Goal: Transaction & Acquisition: Purchase product/service

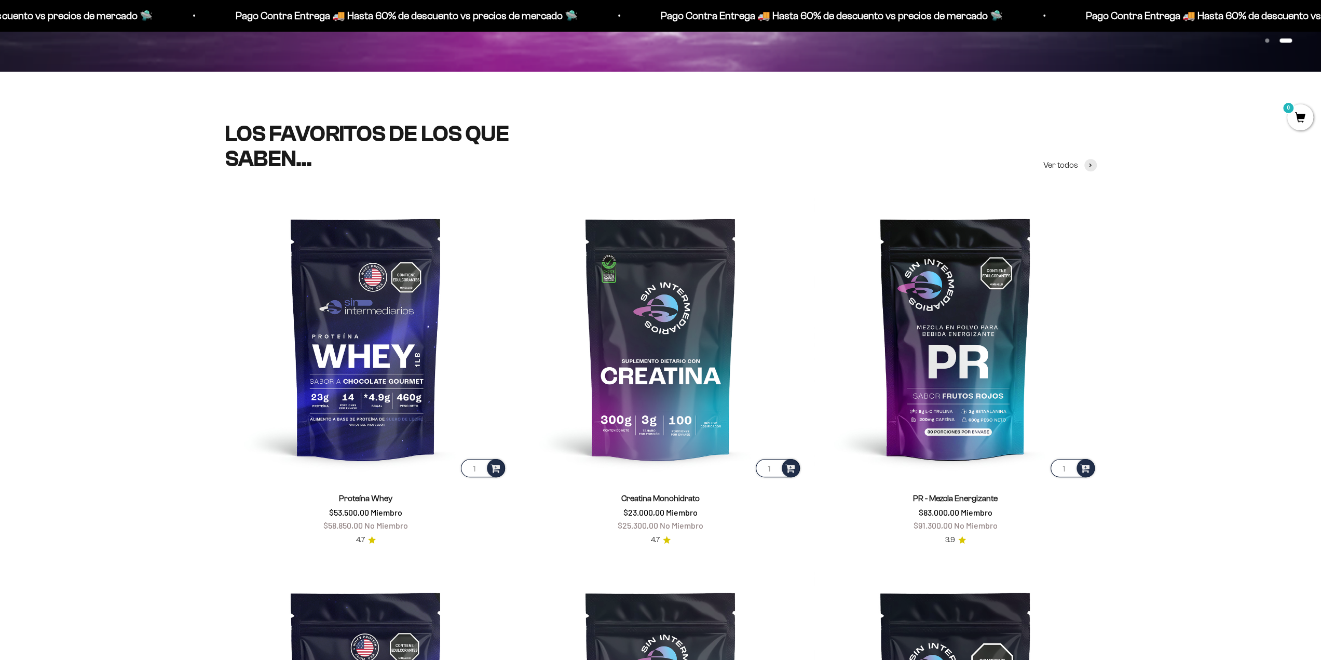
scroll to position [675, 0]
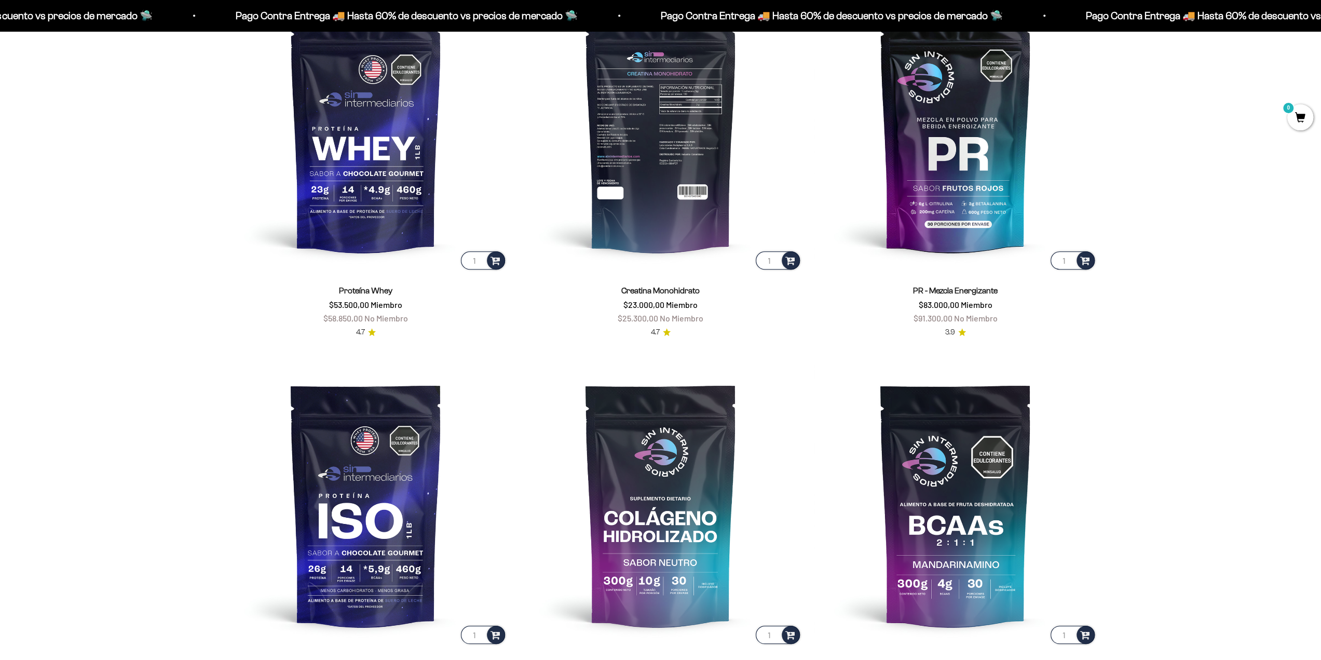
click at [660, 199] on img at bounding box center [661, 130] width 282 height 282
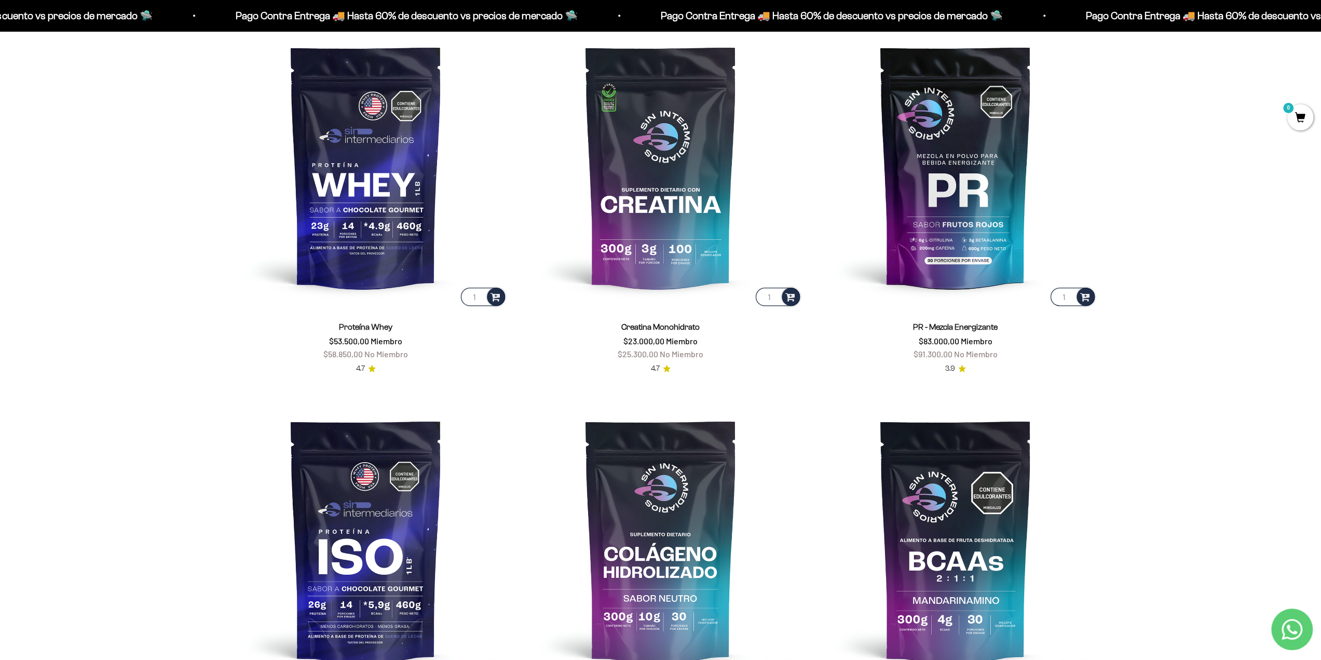
scroll to position [623, 0]
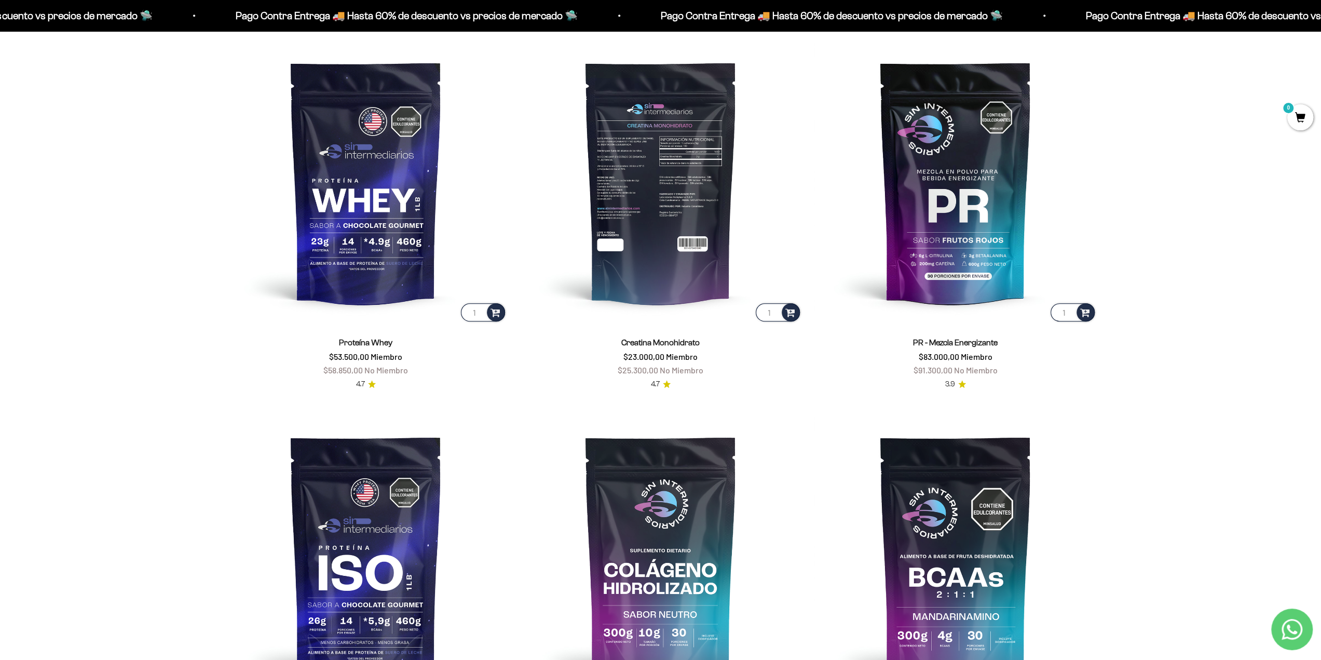
click at [658, 258] on img at bounding box center [661, 182] width 282 height 282
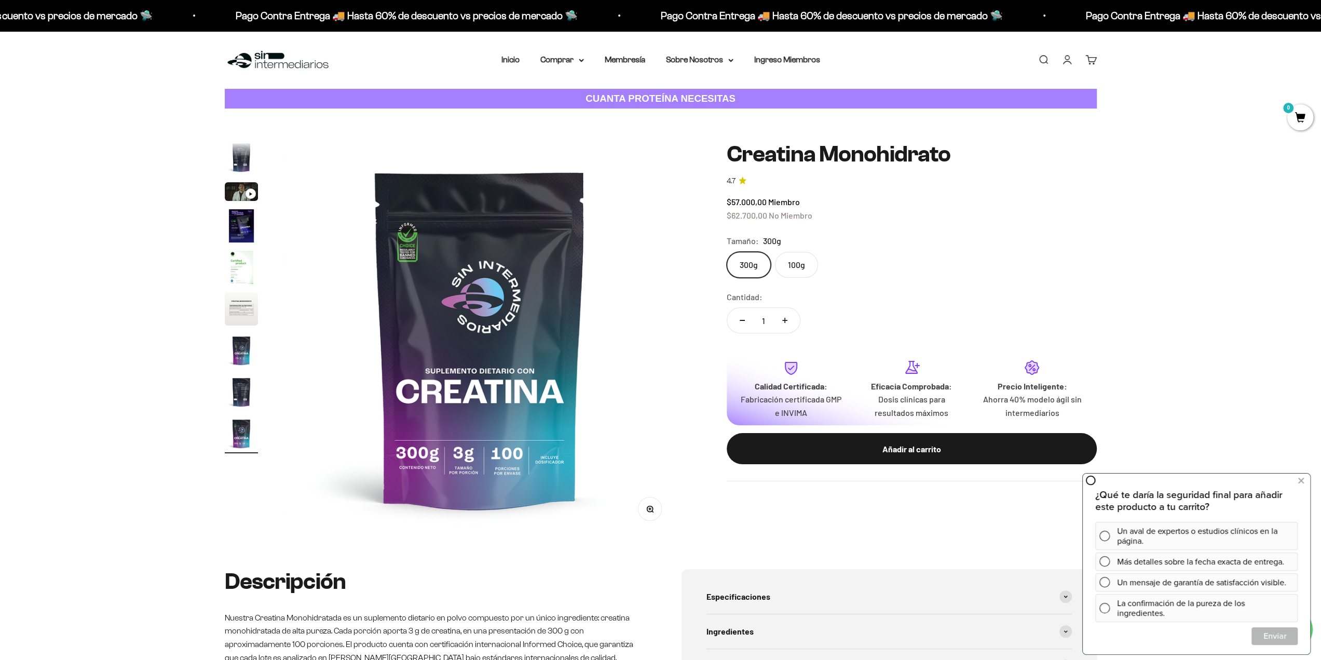
click at [239, 231] on img "Ir al artículo 4" at bounding box center [241, 225] width 33 height 33
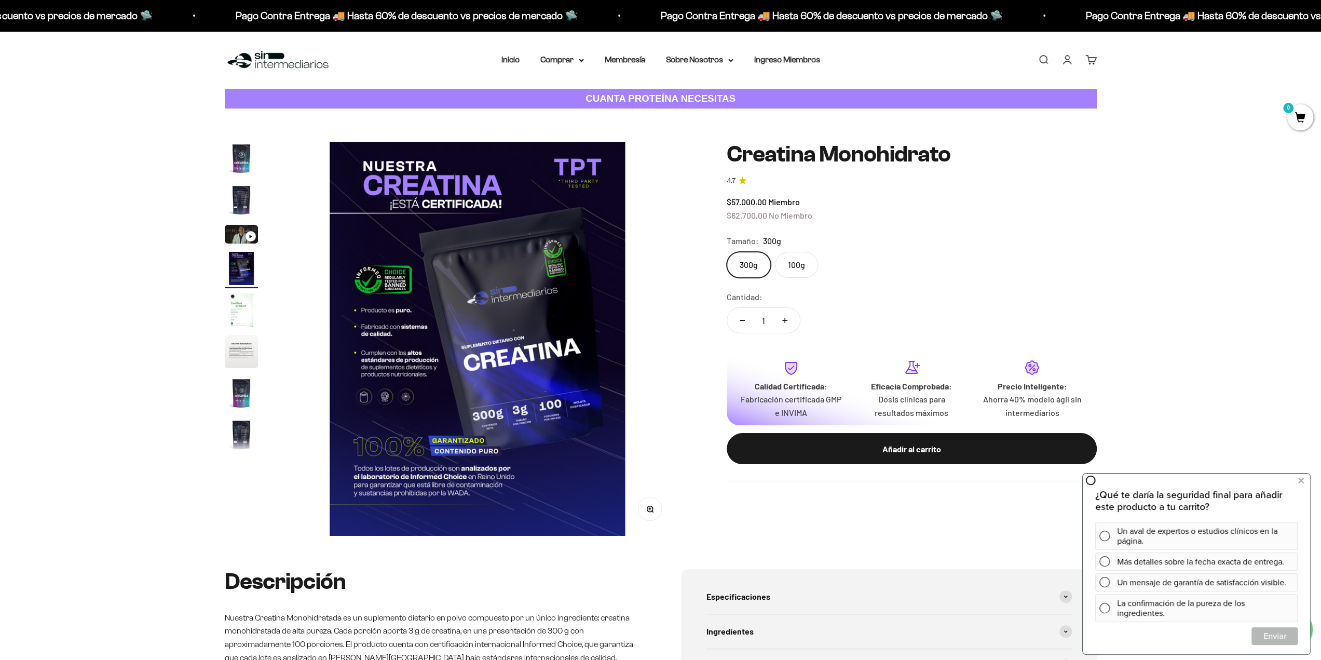
scroll to position [0, 1220]
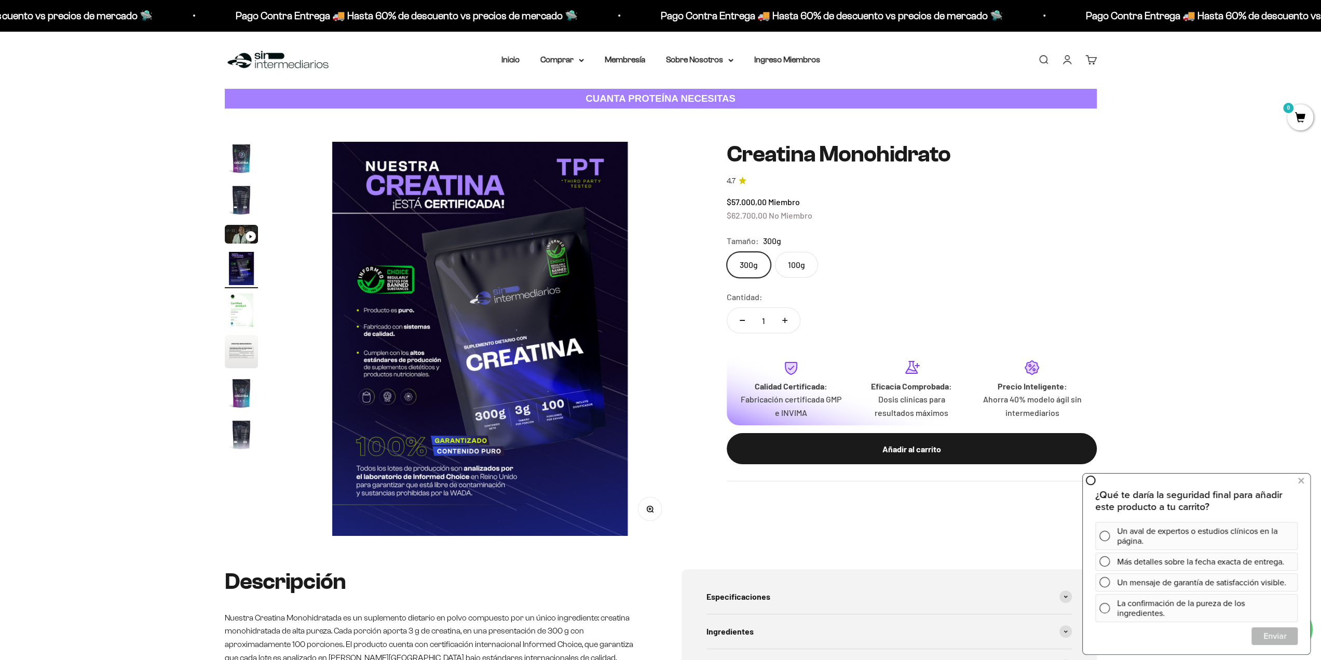
click at [240, 303] on img "Ir al artículo 5" at bounding box center [241, 309] width 33 height 33
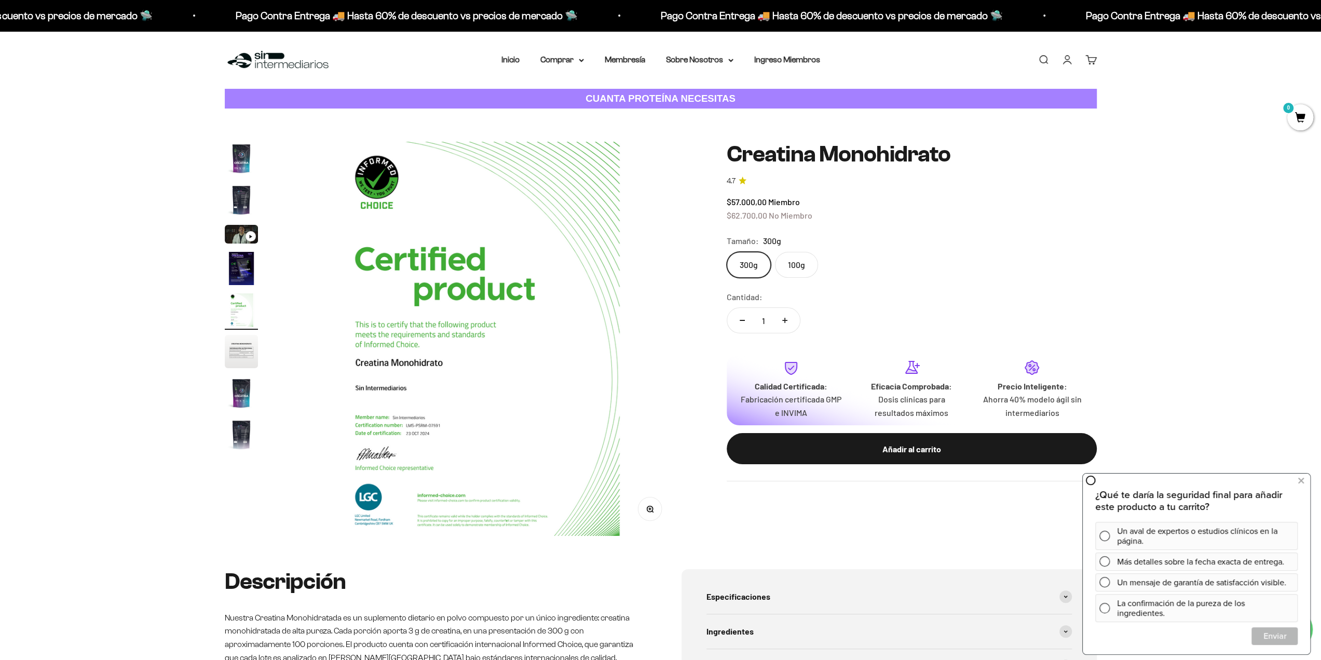
scroll to position [0, 1626]
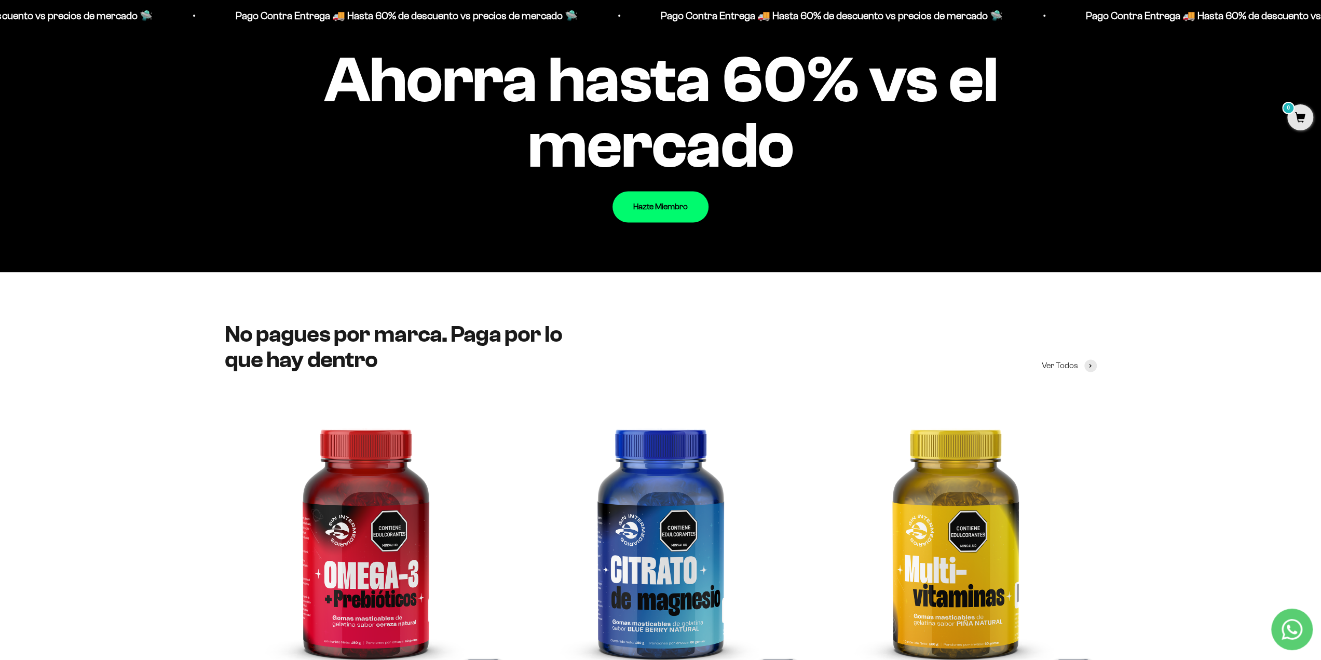
scroll to position [1194, 0]
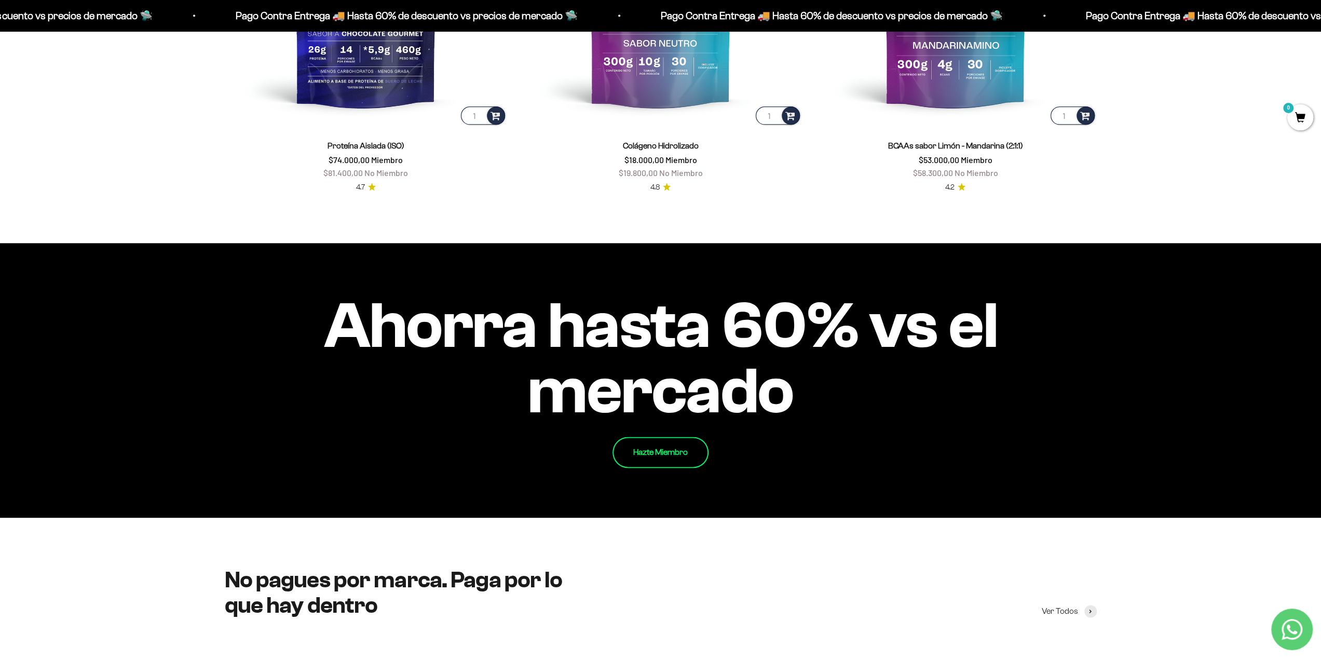
click at [629, 455] on link "Hazte Miembro" at bounding box center [661, 452] width 96 height 31
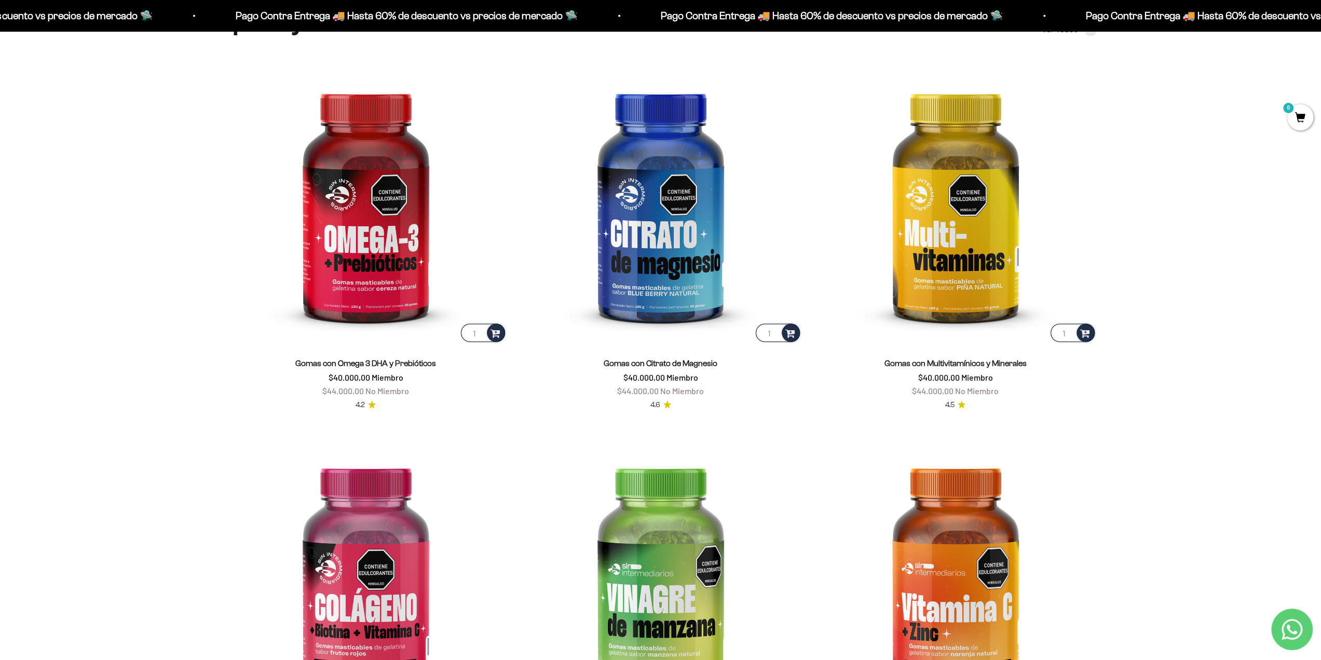
scroll to position [1779, 0]
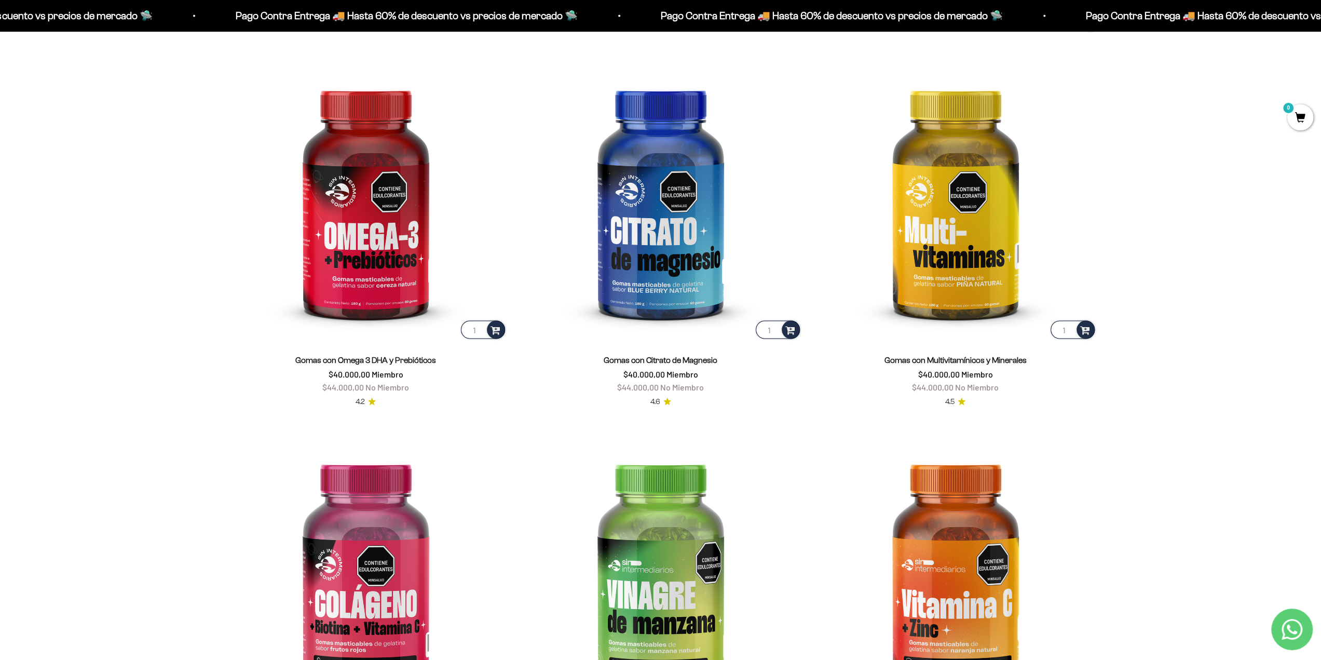
drag, startPoint x: 730, startPoint y: 353, endPoint x: 648, endPoint y: 354, distance: 81.5
click at [648, 354] on div "Gomas con Citrato de Magnesio $40.000,00 Miembro $44.000,00 No Miembro" at bounding box center [661, 373] width 282 height 41
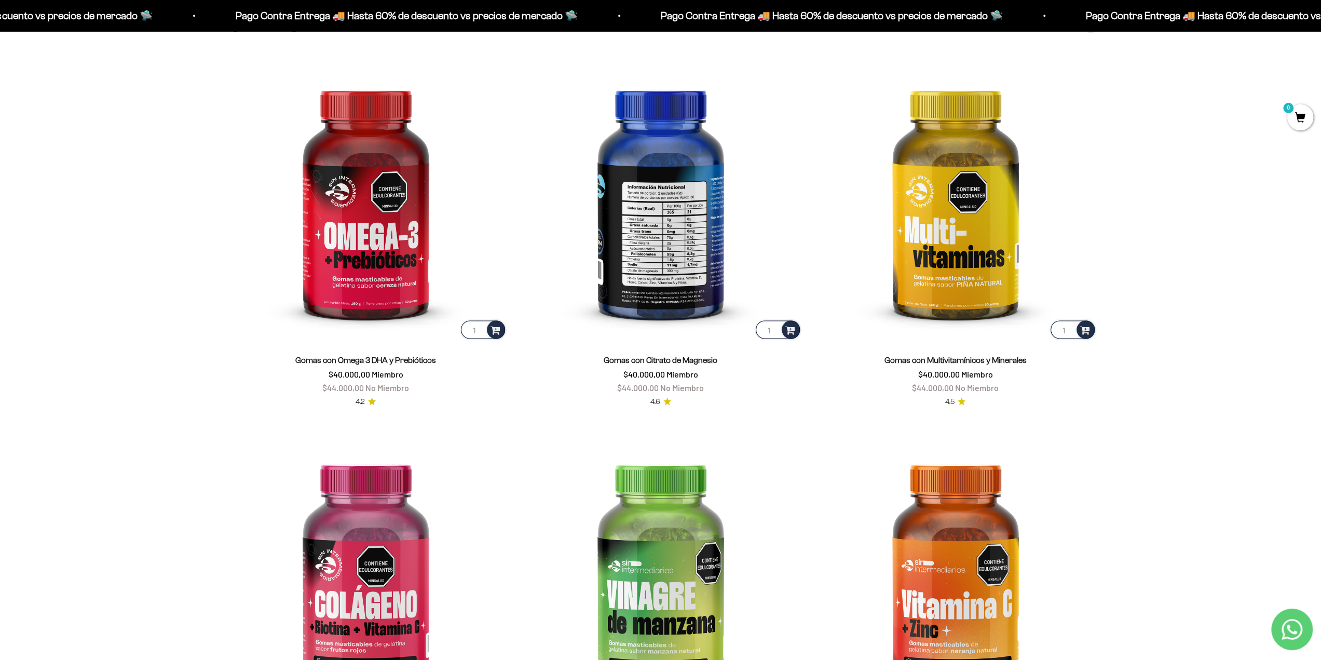
copy link "Citrato de Magnesio"
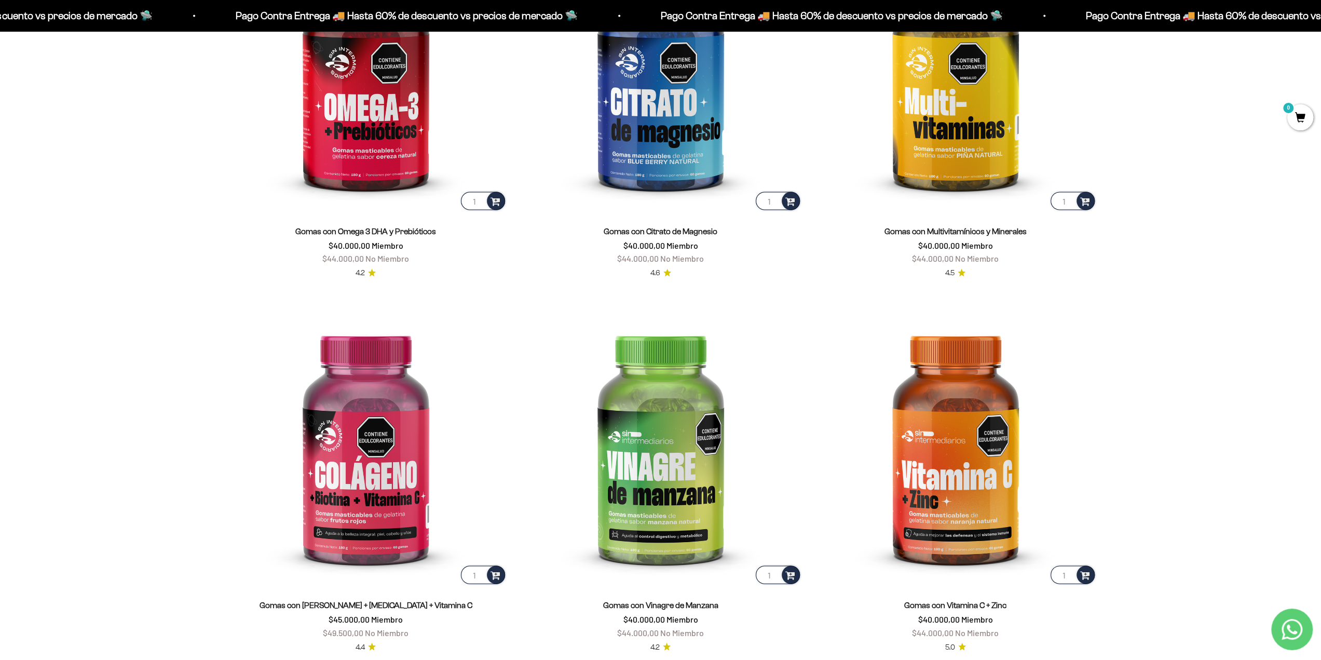
scroll to position [1727, 0]
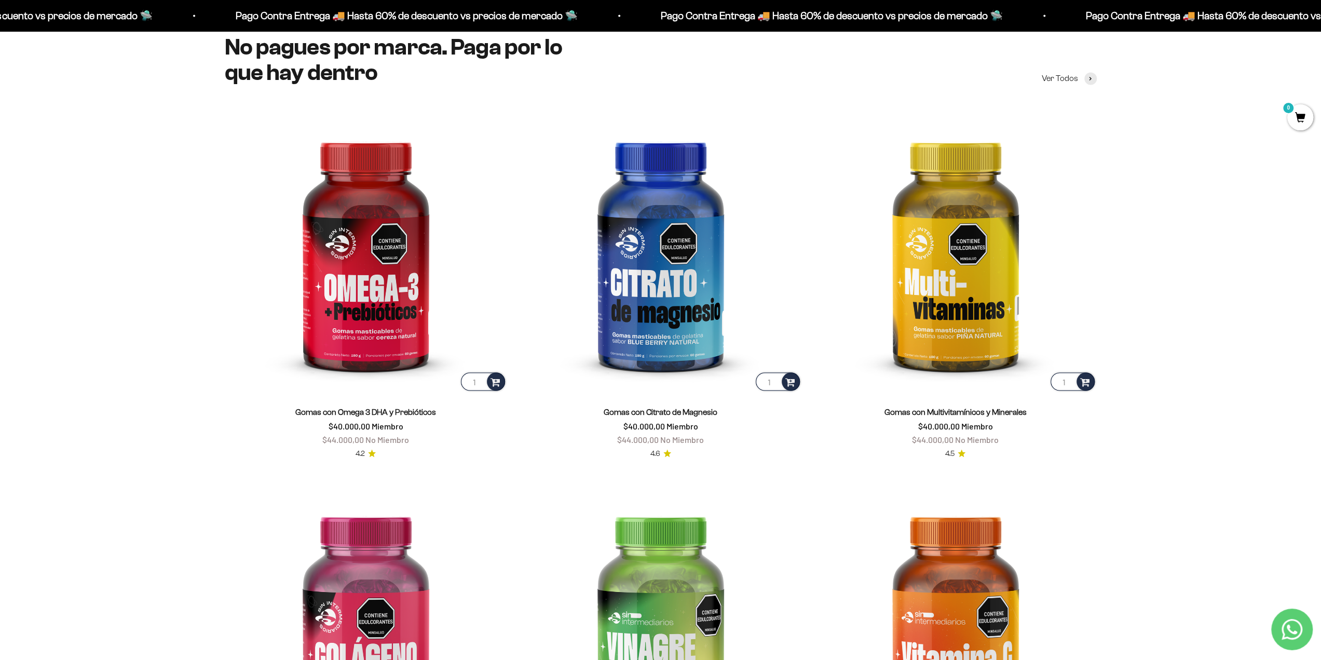
drag, startPoint x: 424, startPoint y: 407, endPoint x: 396, endPoint y: 402, distance: 28.4
click at [396, 402] on div "Gomas con Omega 3 DHA y Prebióticos $40.000,00 Miembro $44.000,00 No Miembro 4.2" at bounding box center [366, 426] width 282 height 67
copy link "Prebióticos"
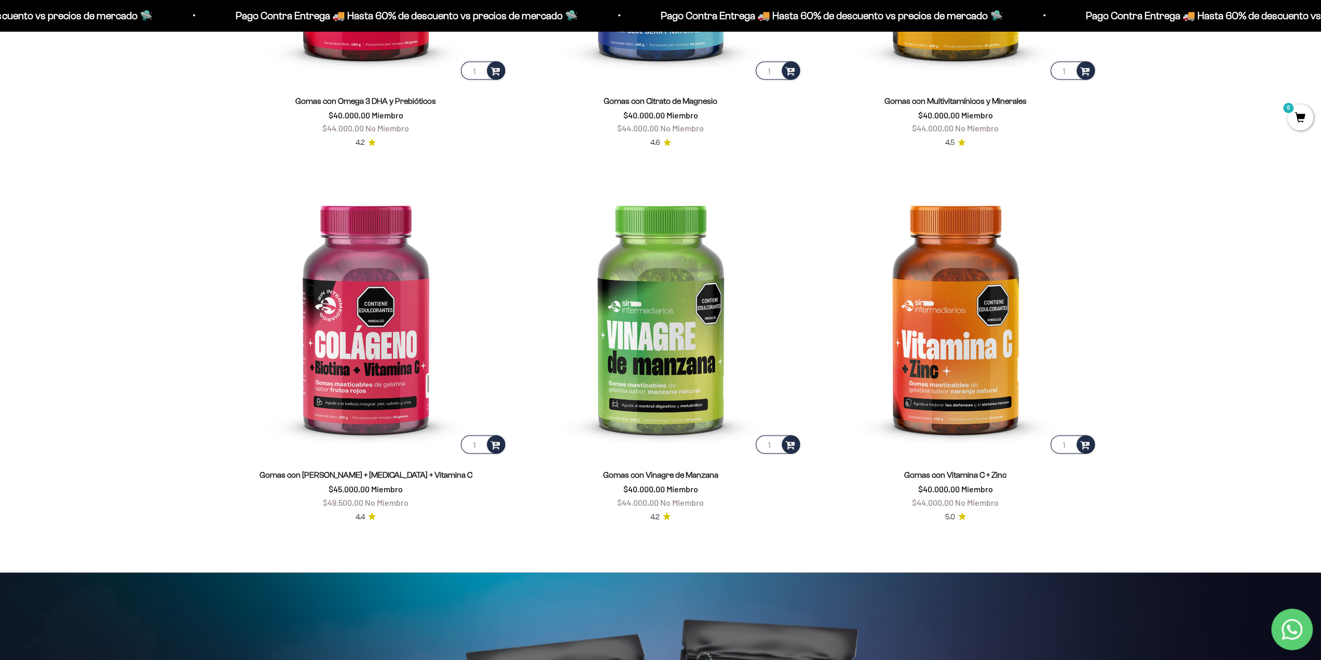
scroll to position [2039, 0]
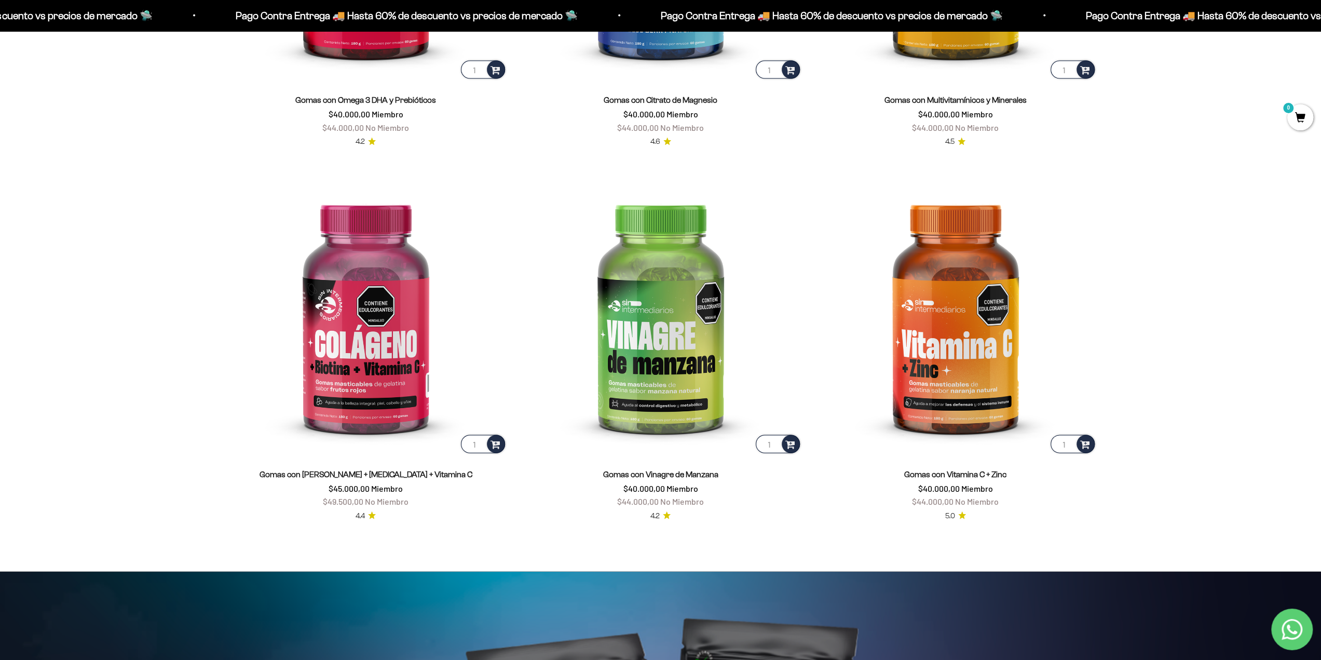
drag, startPoint x: 450, startPoint y: 473, endPoint x: 335, endPoint y: 468, distance: 114.8
click at [335, 468] on div "Gomas con Colageno + Biotina + Vitamina C $45.000,00 Miembro $49.500,00 No Miem…" at bounding box center [366, 488] width 282 height 41
copy link "olageno + Biotina + Vitamina C"
drag, startPoint x: 725, startPoint y: 470, endPoint x: 643, endPoint y: 464, distance: 82.2
click at [646, 466] on div "Gomas con Vinagre de Manzana $40.000,00 Miembro $44.000,00 No Miembro 4.2" at bounding box center [661, 488] width 282 height 67
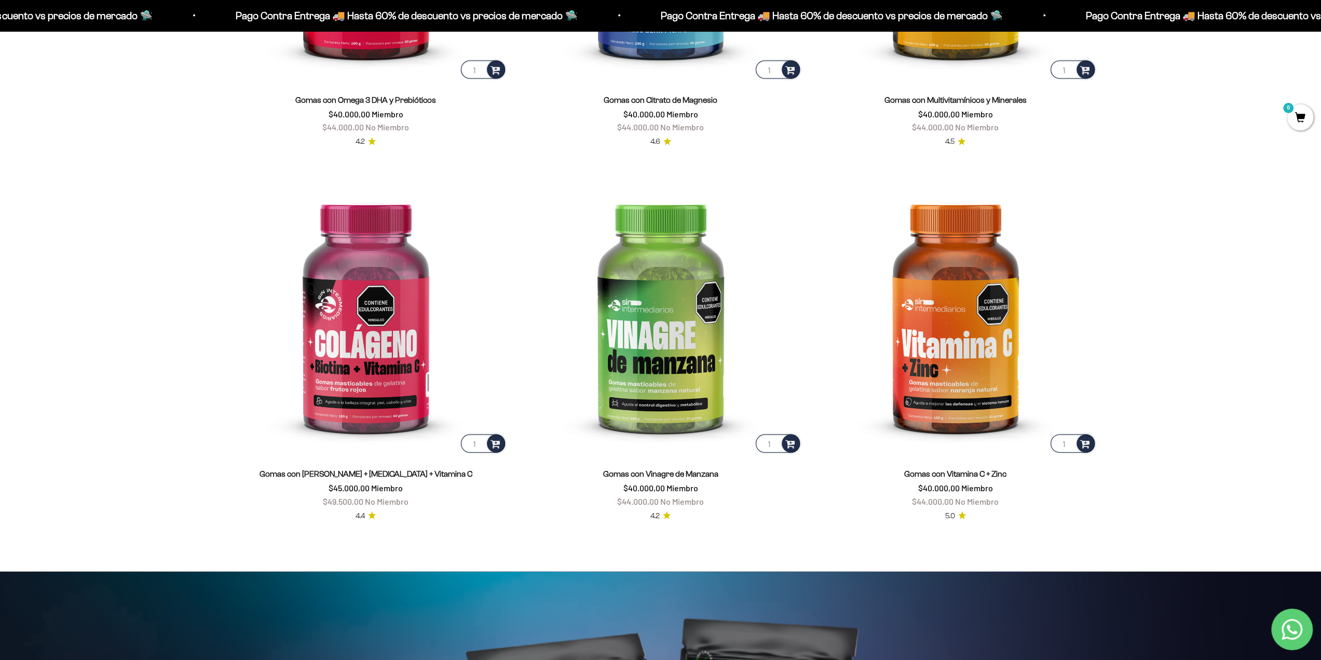
copy link "Vinagre de Manzana"
drag, startPoint x: 1014, startPoint y: 471, endPoint x: 993, endPoint y: 476, distance: 21.8
click at [993, 476] on div "Gomas con Vitamina C + Zinc $40.000,00 Miembro $44.000,00 No Miembro" at bounding box center [956, 488] width 282 height 41
copy link "Zinc"
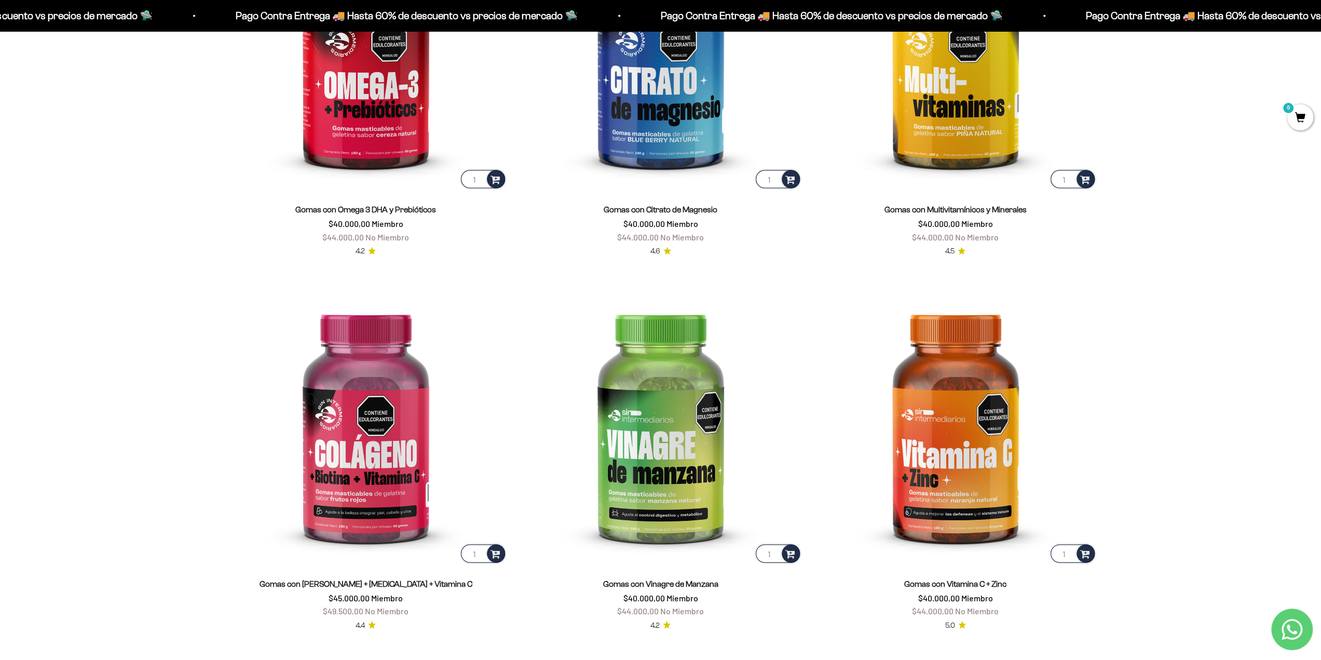
scroll to position [1935, 0]
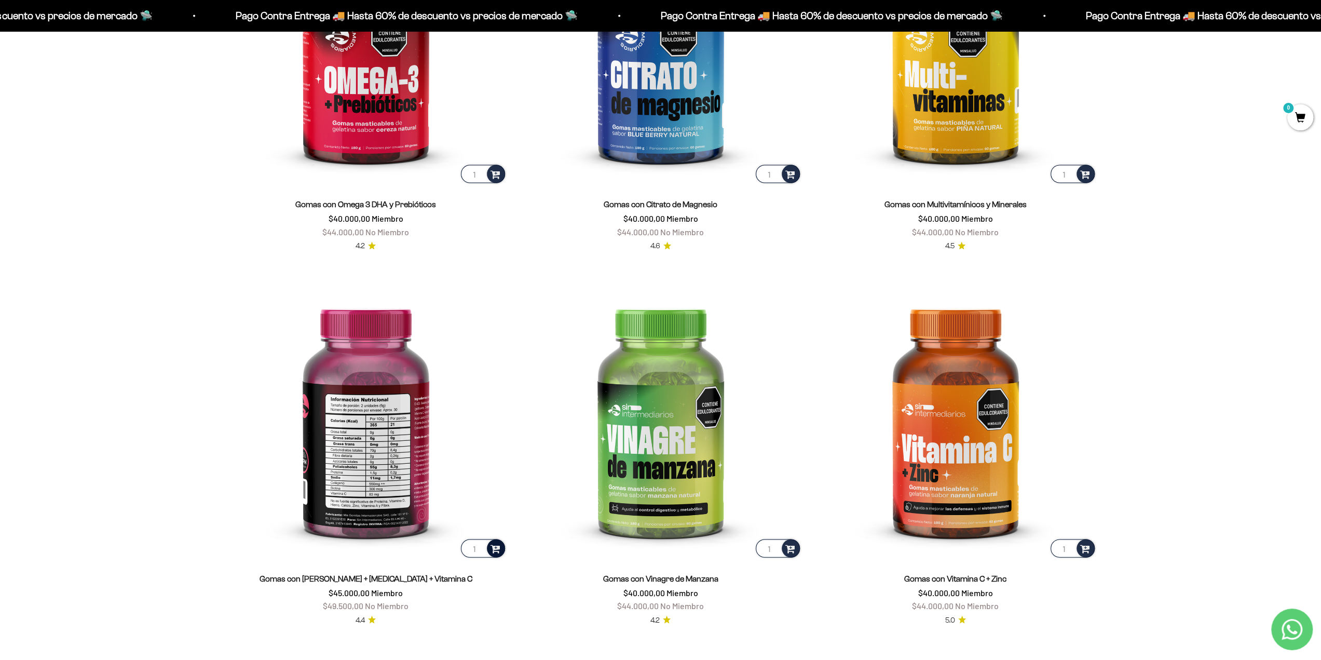
click at [498, 549] on span at bounding box center [496, 548] width 10 height 12
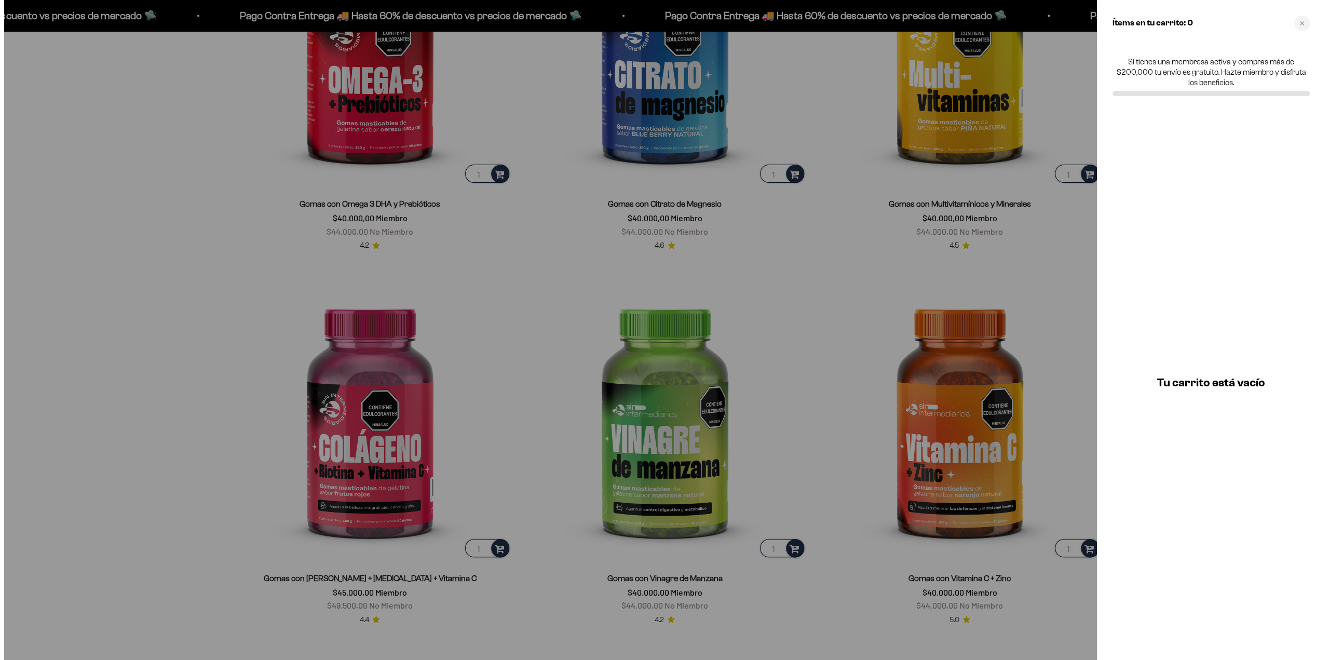
scroll to position [1937, 0]
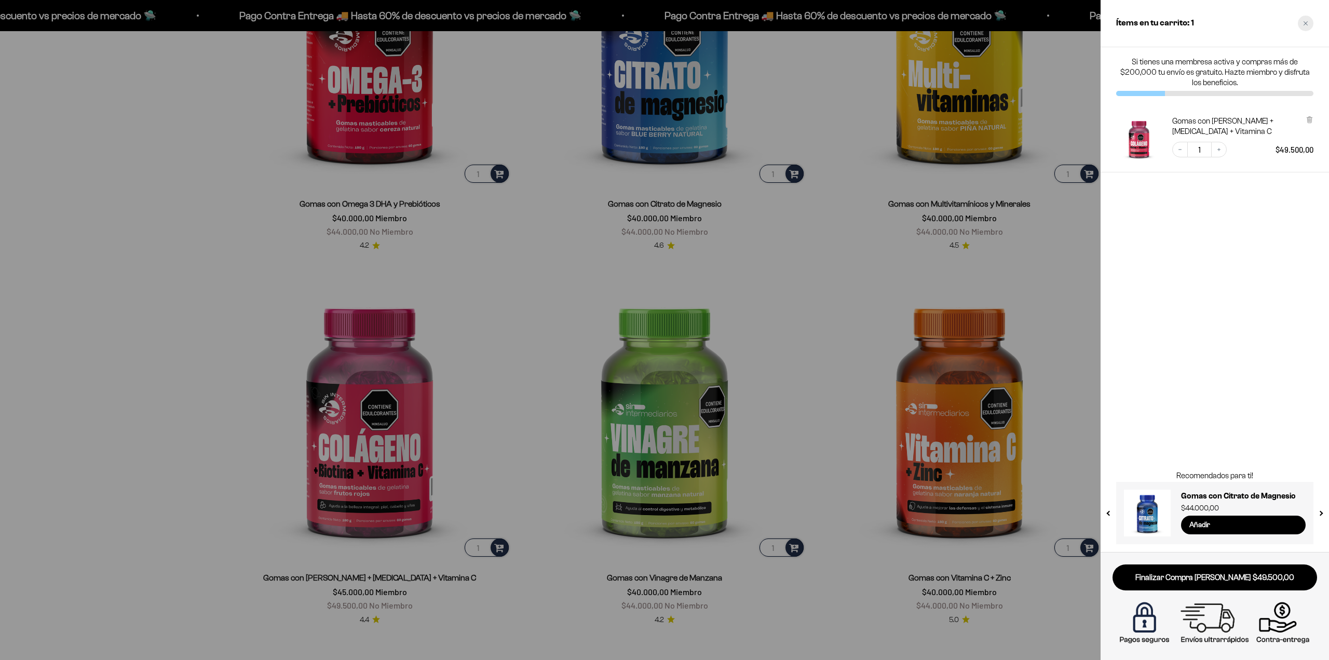
click at [1306, 24] on icon "Close cart" at bounding box center [1305, 23] width 5 height 5
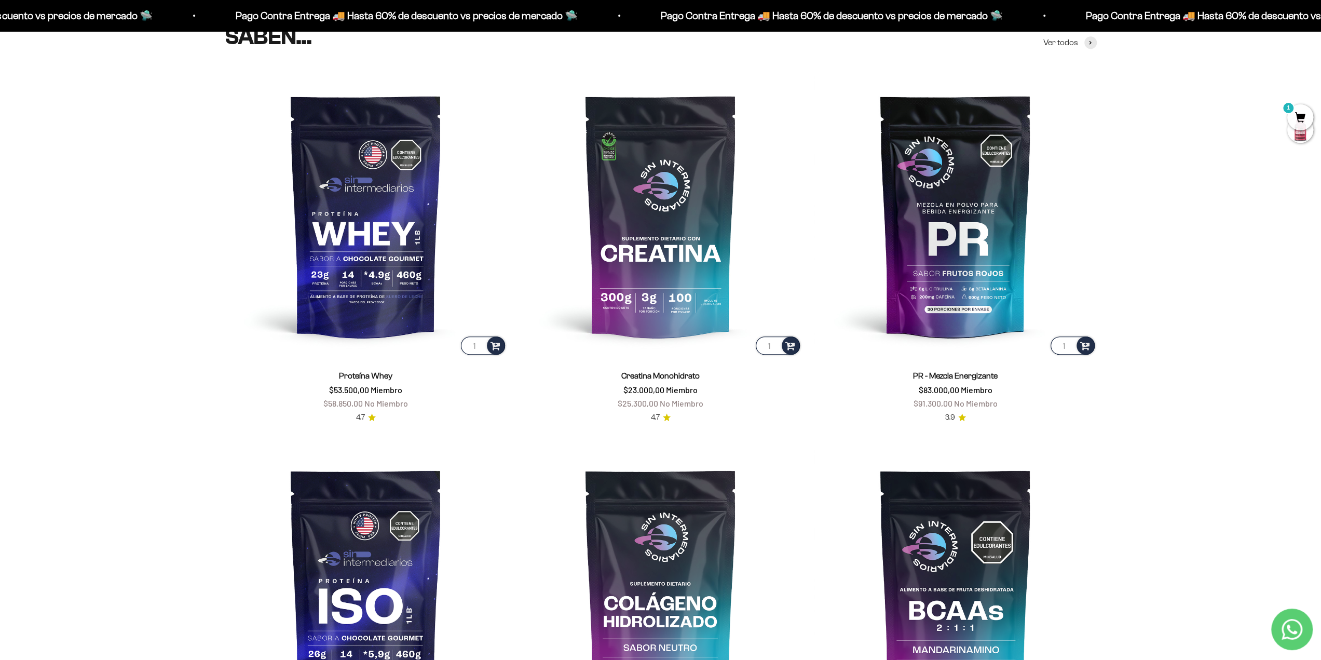
scroll to position [585, 0]
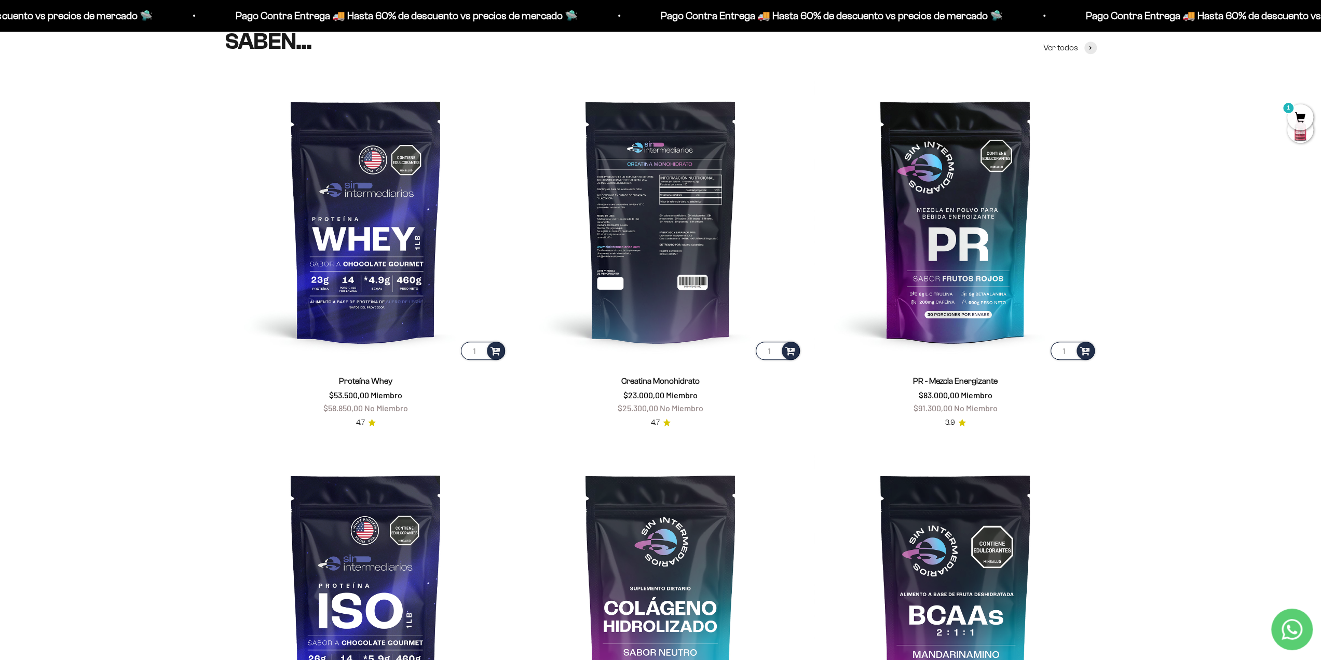
click at [680, 282] on img at bounding box center [661, 220] width 282 height 282
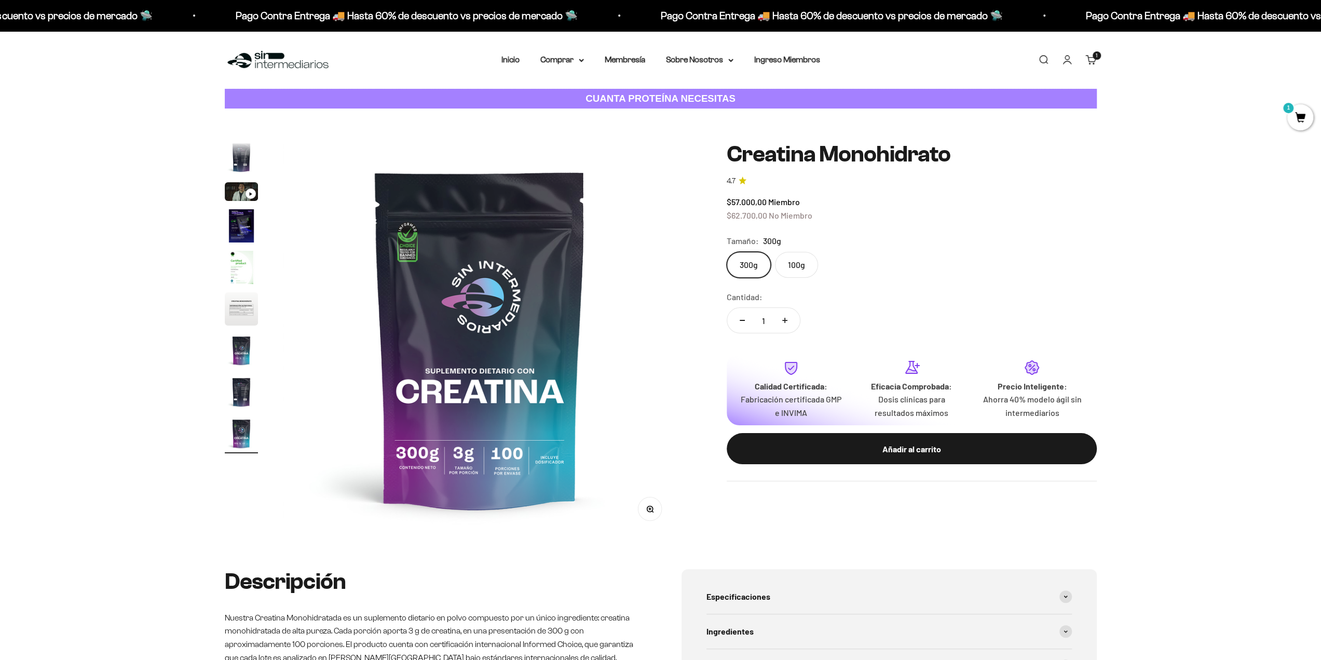
click at [788, 324] on button "Aumentar cantidad" at bounding box center [785, 320] width 30 height 25
click at [741, 325] on button "Reducir cantidad" at bounding box center [742, 320] width 30 height 25
type input "1"
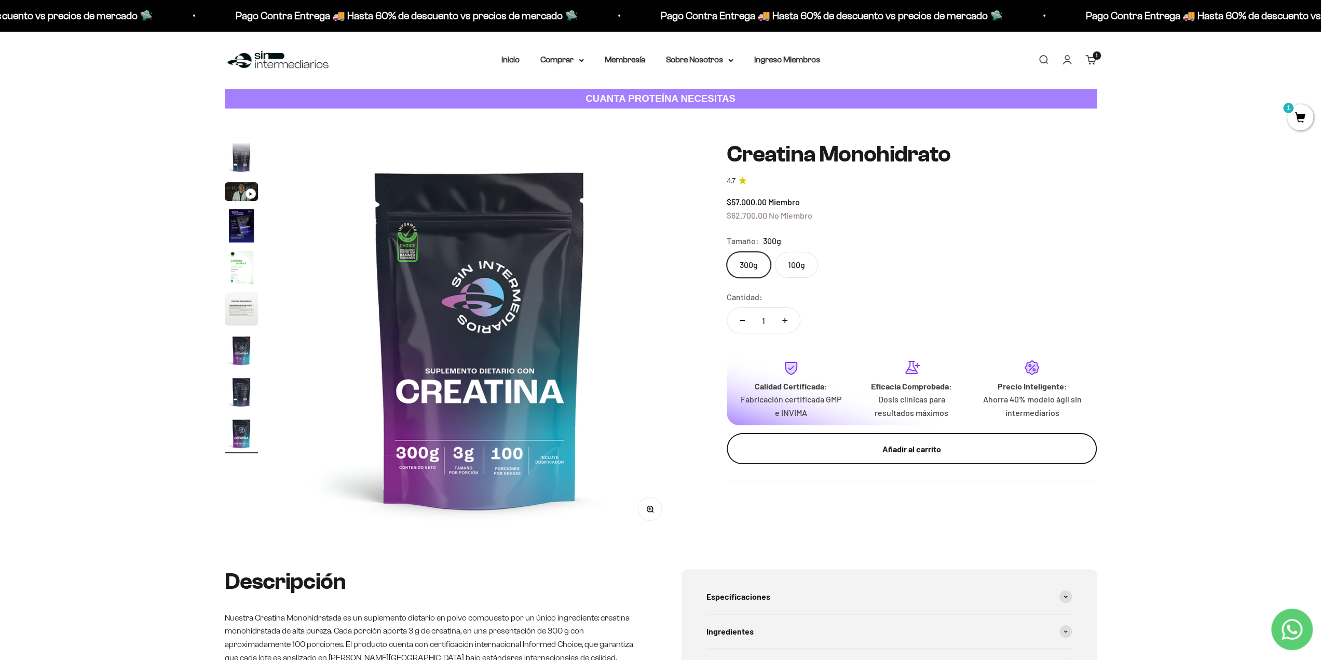
click at [831, 439] on button "Añadir al carrito" at bounding box center [912, 448] width 370 height 31
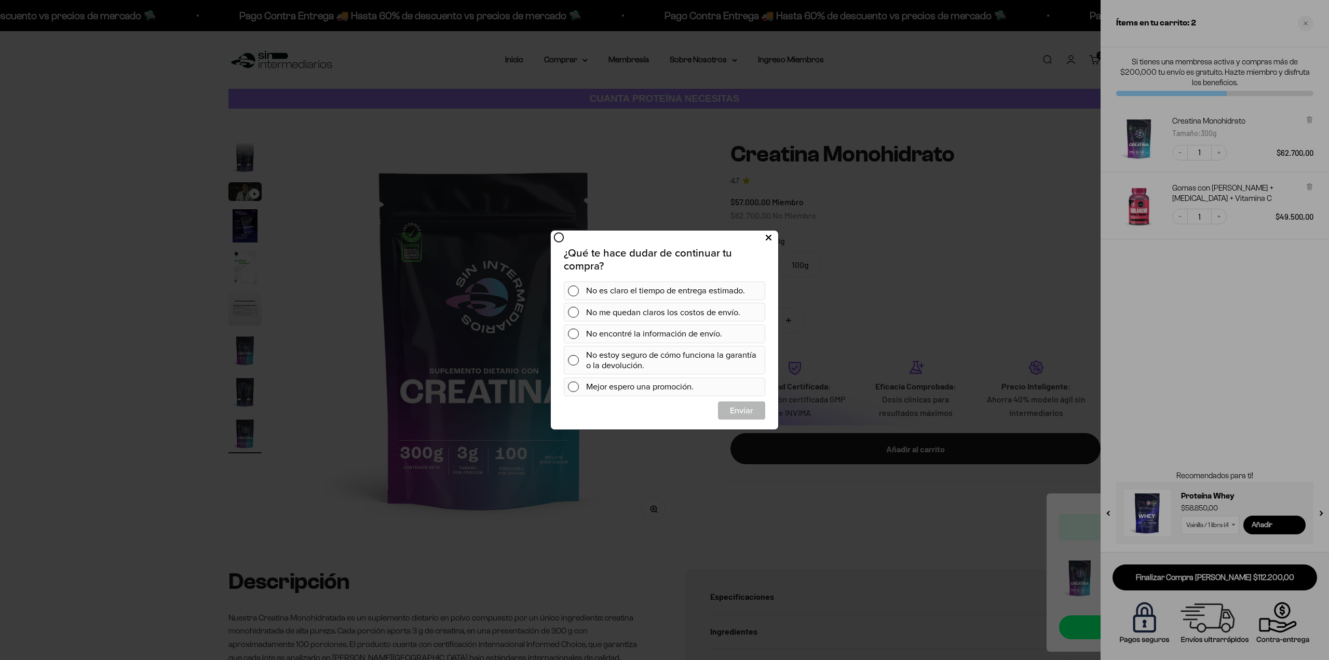
drag, startPoint x: 768, startPoint y: 233, endPoint x: 1318, endPoint y: 462, distance: 595.2
click at [768, 233] on icon at bounding box center [769, 238] width 6 height 14
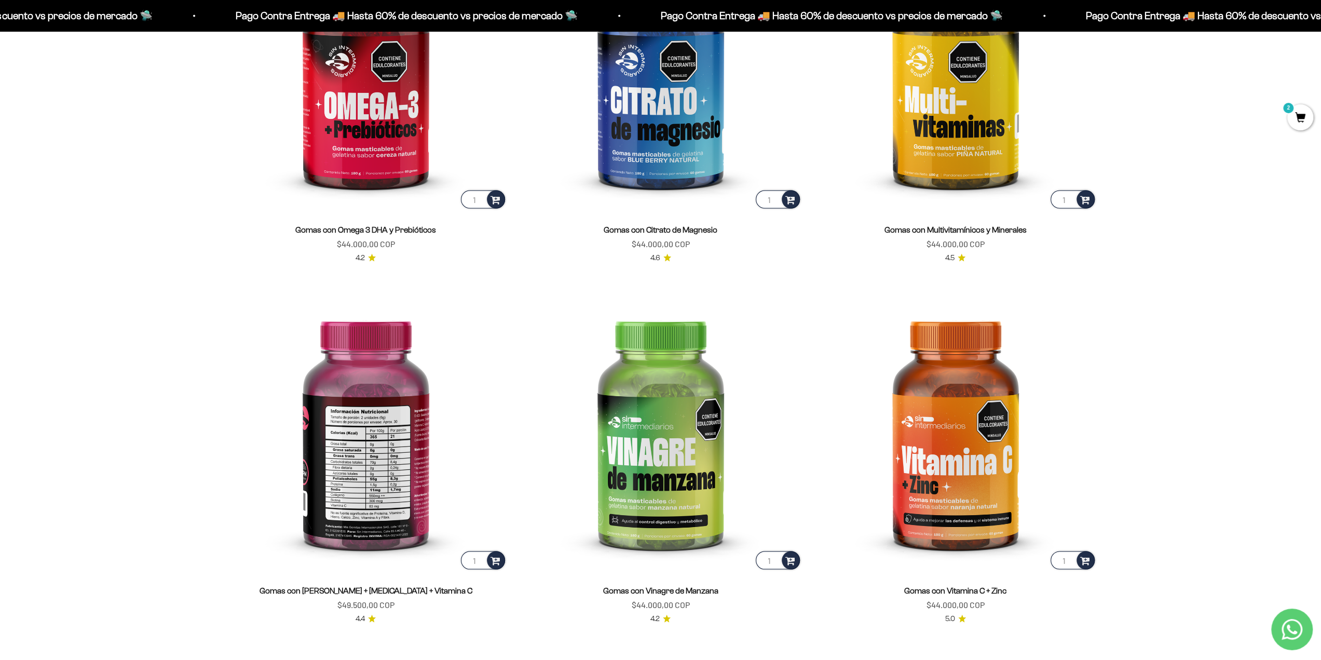
scroll to position [1910, 0]
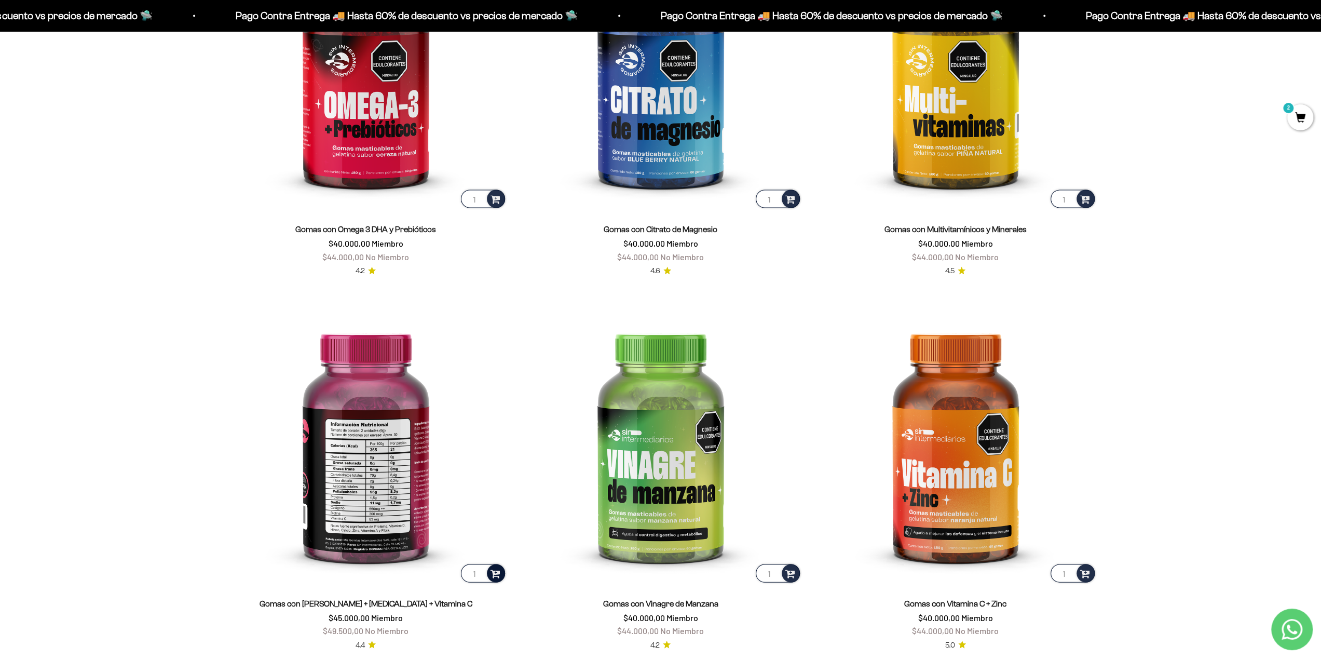
click at [500, 567] on div at bounding box center [496, 573] width 18 height 18
click at [350, 454] on img at bounding box center [366, 443] width 282 height 282
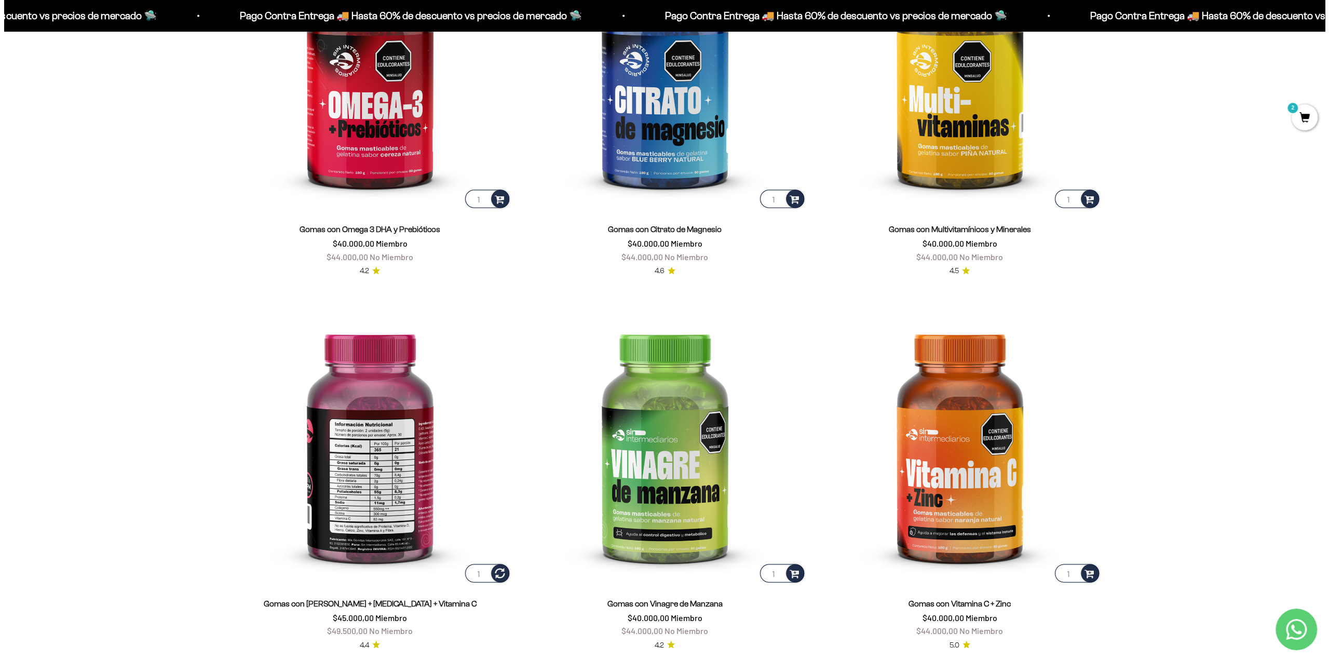
scroll to position [1912, 0]
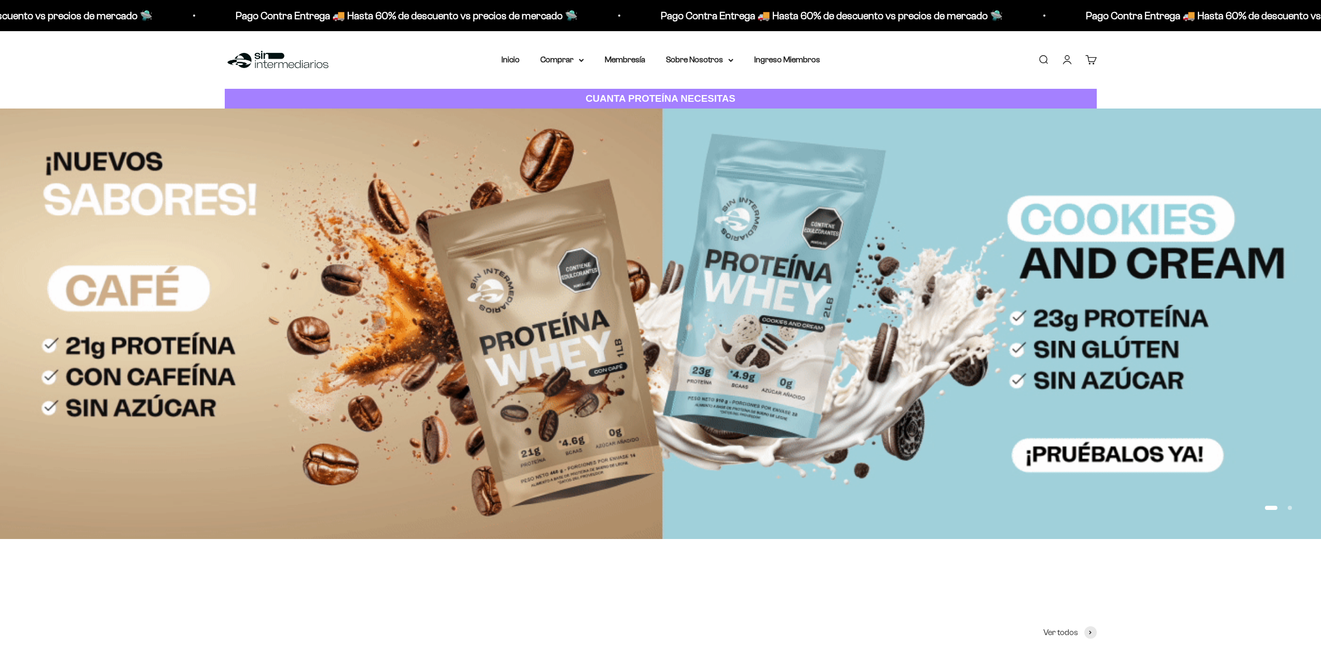
scroll to position [1912, 0]
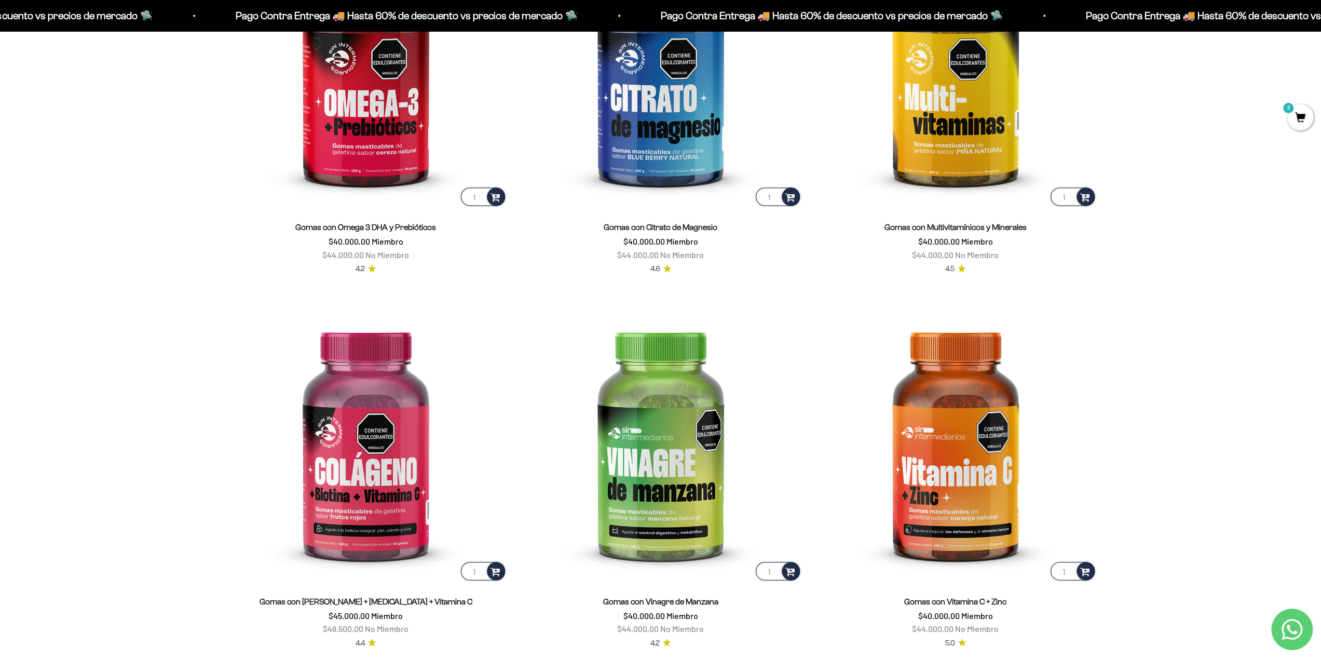
click at [1299, 125] on span "3" at bounding box center [1301, 117] width 26 height 26
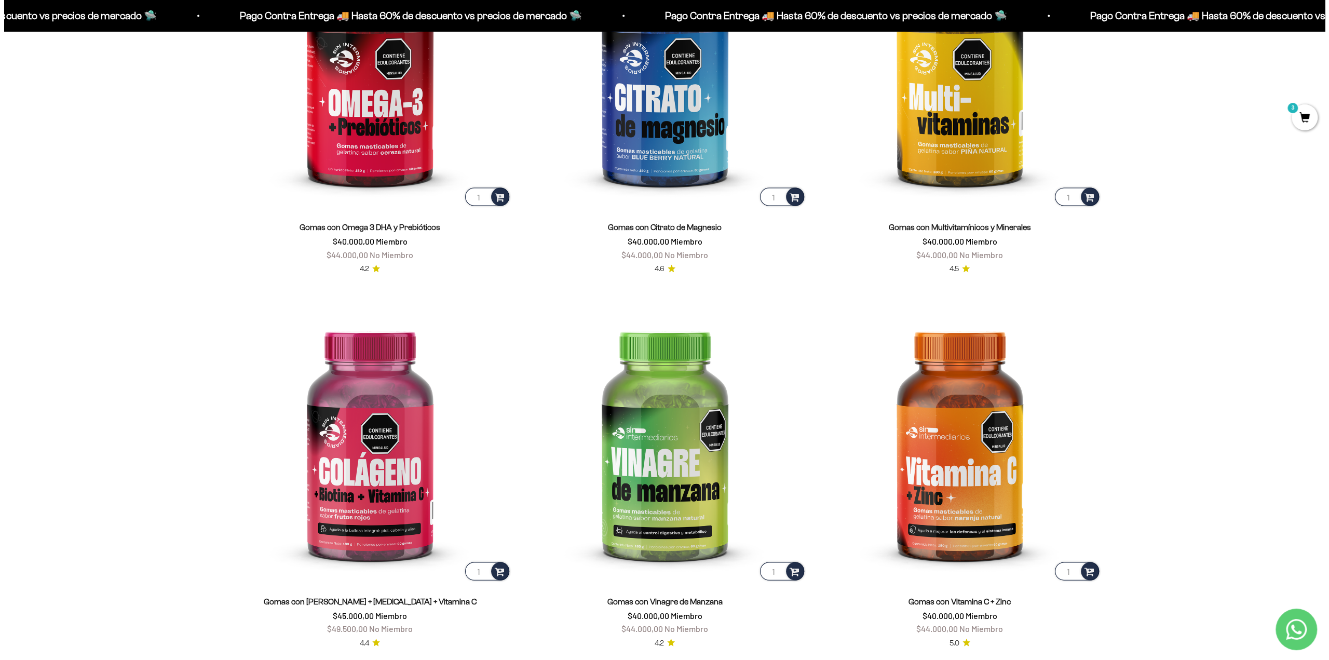
scroll to position [1914, 0]
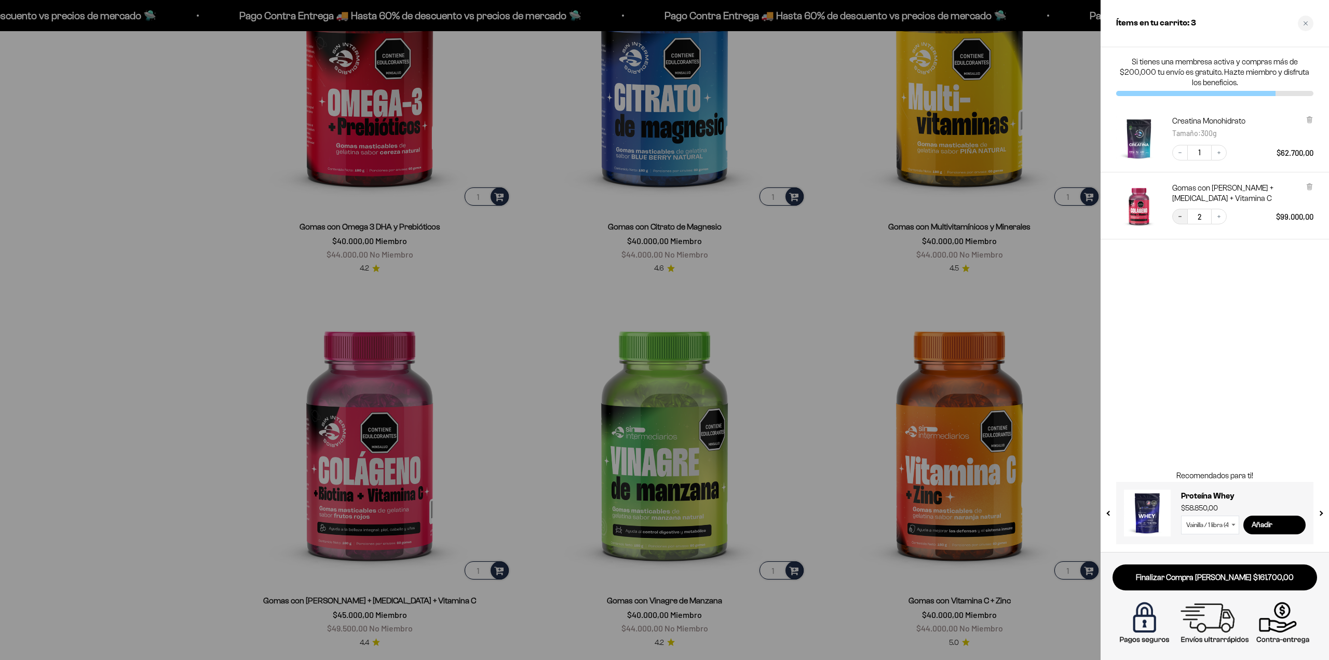
click at [1177, 213] on button "Decrease quantity" at bounding box center [1180, 217] width 16 height 16
click at [1202, 576] on link "Finalizar Compra Segura $112.200,00" at bounding box center [1215, 577] width 205 height 26
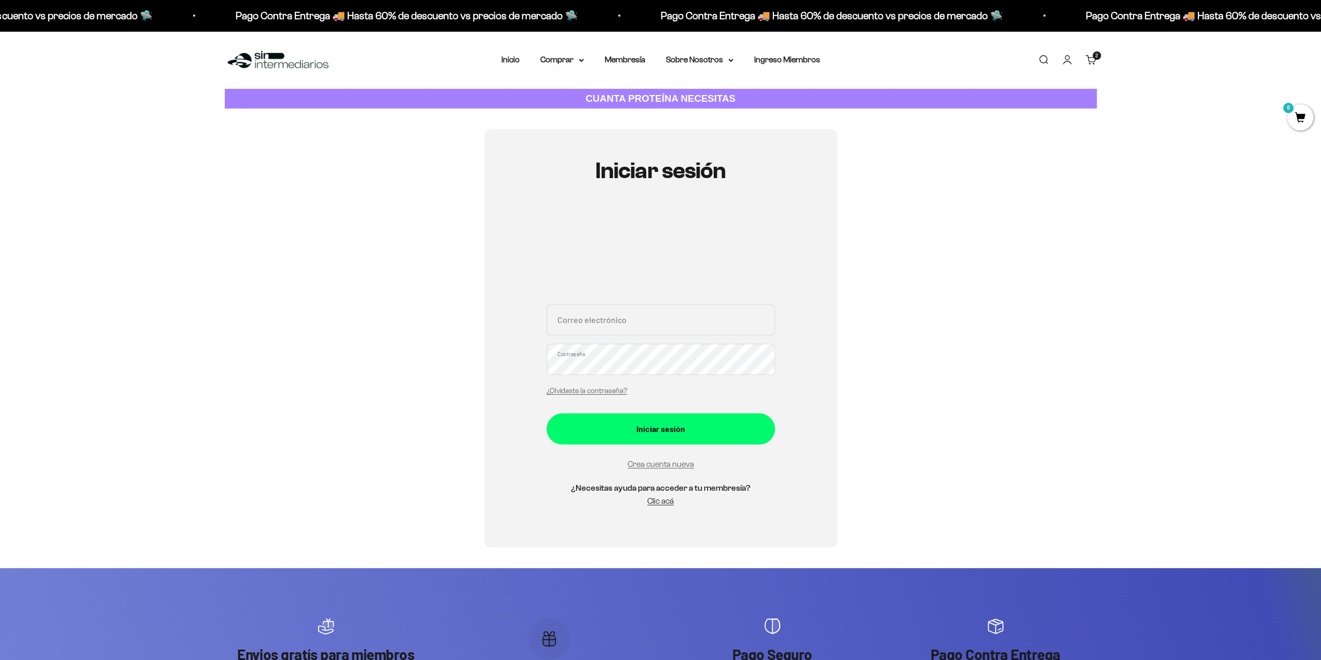
click at [571, 325] on input "Correo electrónico" at bounding box center [661, 319] width 228 height 31
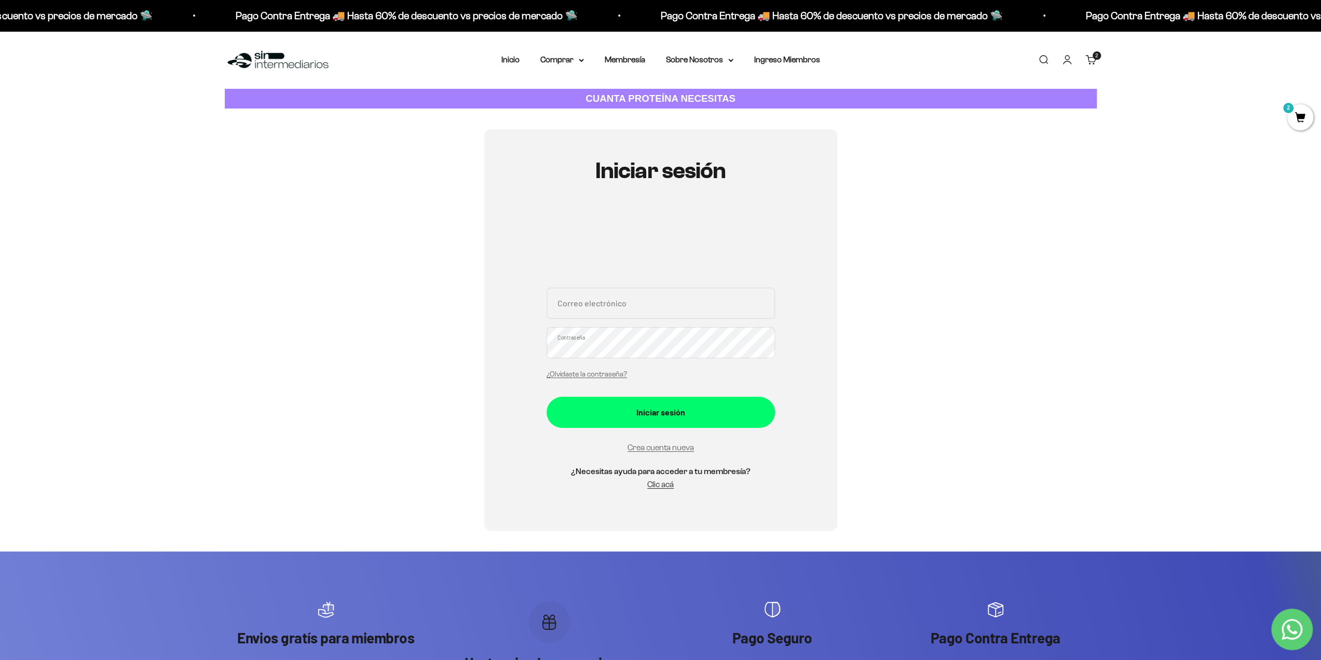
type input "pipeulloa95@gmail.com"
click at [662, 446] on link "Crea cuenta nueva" at bounding box center [661, 447] width 66 height 9
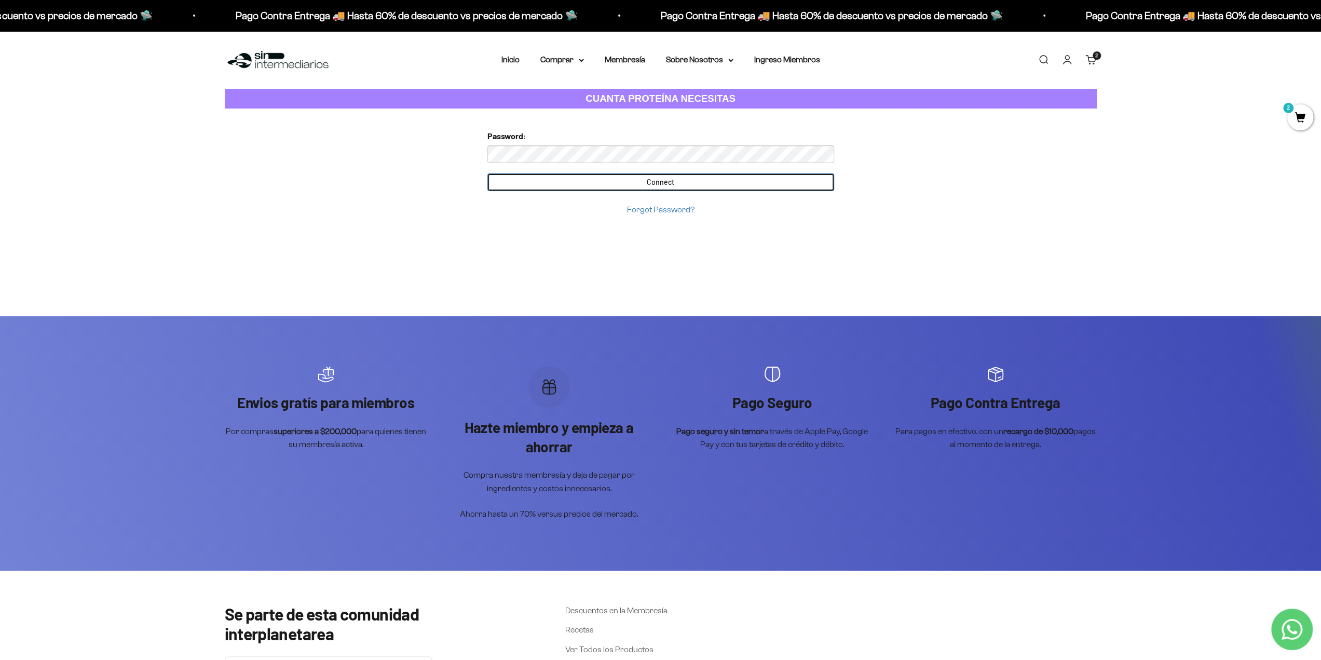
click at [594, 175] on input "Connect" at bounding box center [661, 182] width 347 height 18
click at [649, 178] on input "Connect" at bounding box center [661, 182] width 347 height 18
click at [658, 178] on input "Connect" at bounding box center [661, 182] width 347 height 18
click at [253, 57] on img at bounding box center [278, 60] width 106 height 22
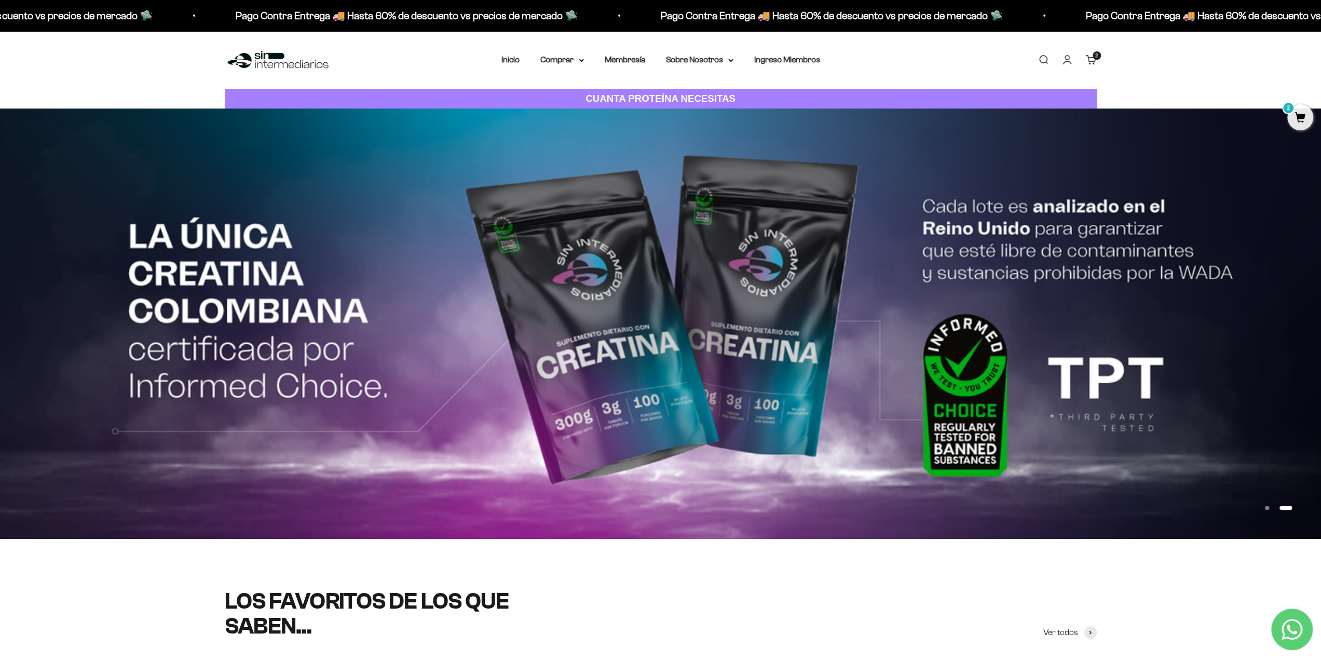
click at [1297, 117] on span "2" at bounding box center [1301, 117] width 26 height 26
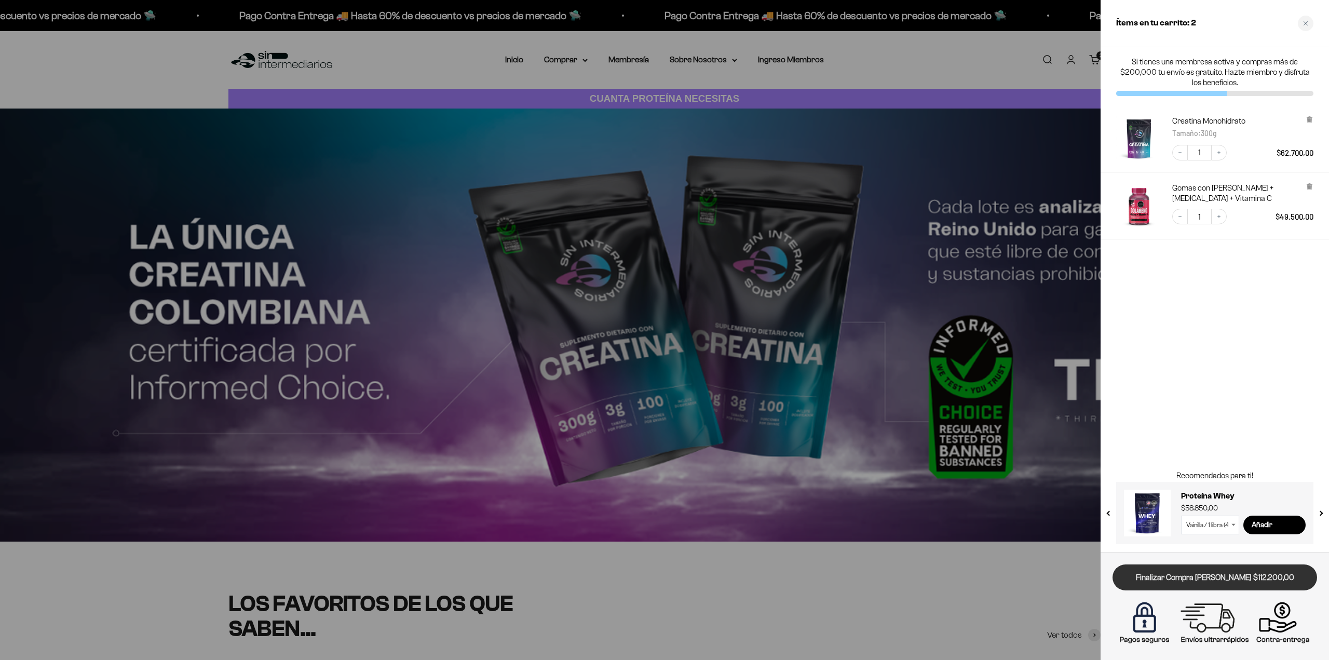
click at [1182, 576] on link "Finalizar Compra [PERSON_NAME] $112.200,00" at bounding box center [1215, 577] width 205 height 26
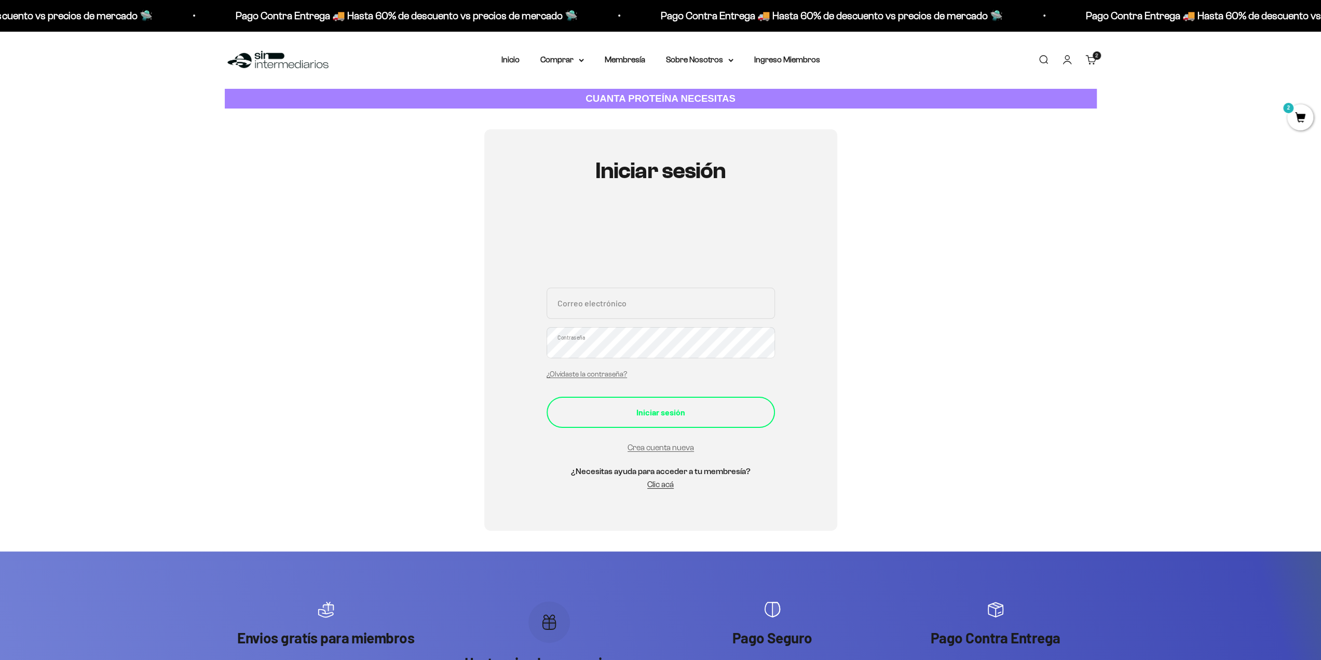
type input "[EMAIL_ADDRESS][DOMAIN_NAME]"
click at [631, 406] on div "Iniciar sesión" at bounding box center [661, 413] width 187 height 14
type input "[EMAIL_ADDRESS][DOMAIN_NAME]"
click at [632, 404] on button "Iniciar sesión" at bounding box center [661, 412] width 228 height 31
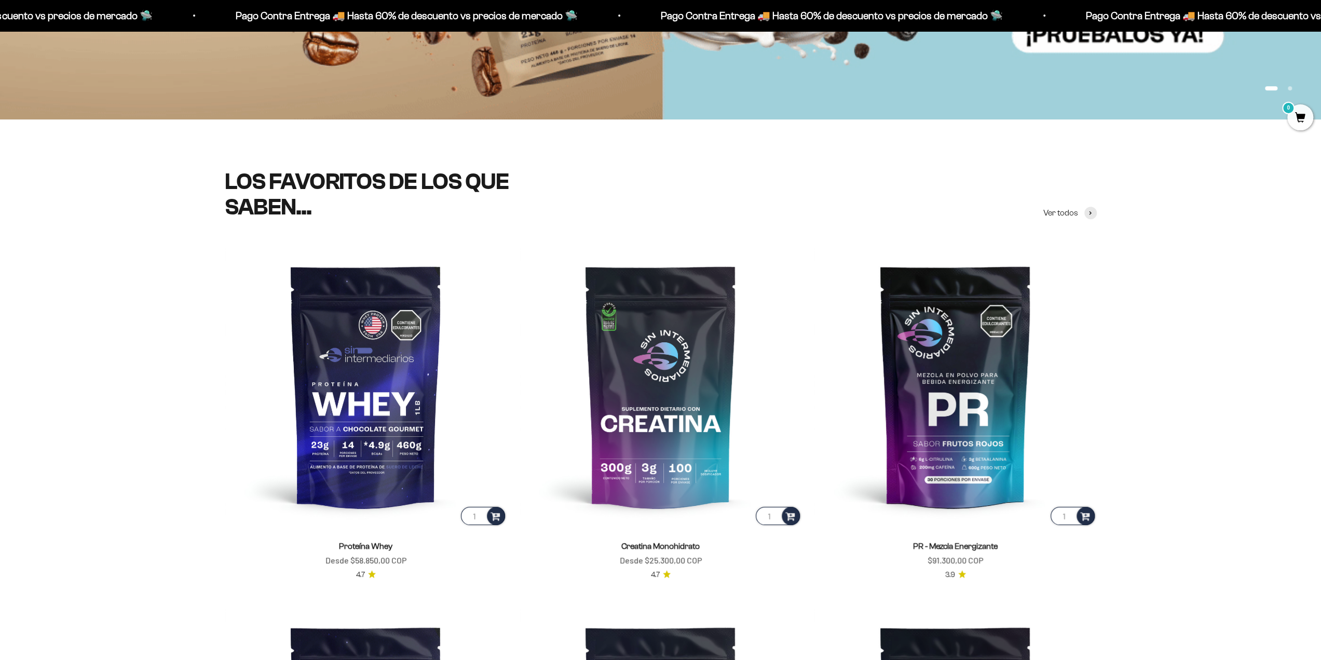
scroll to position [675, 0]
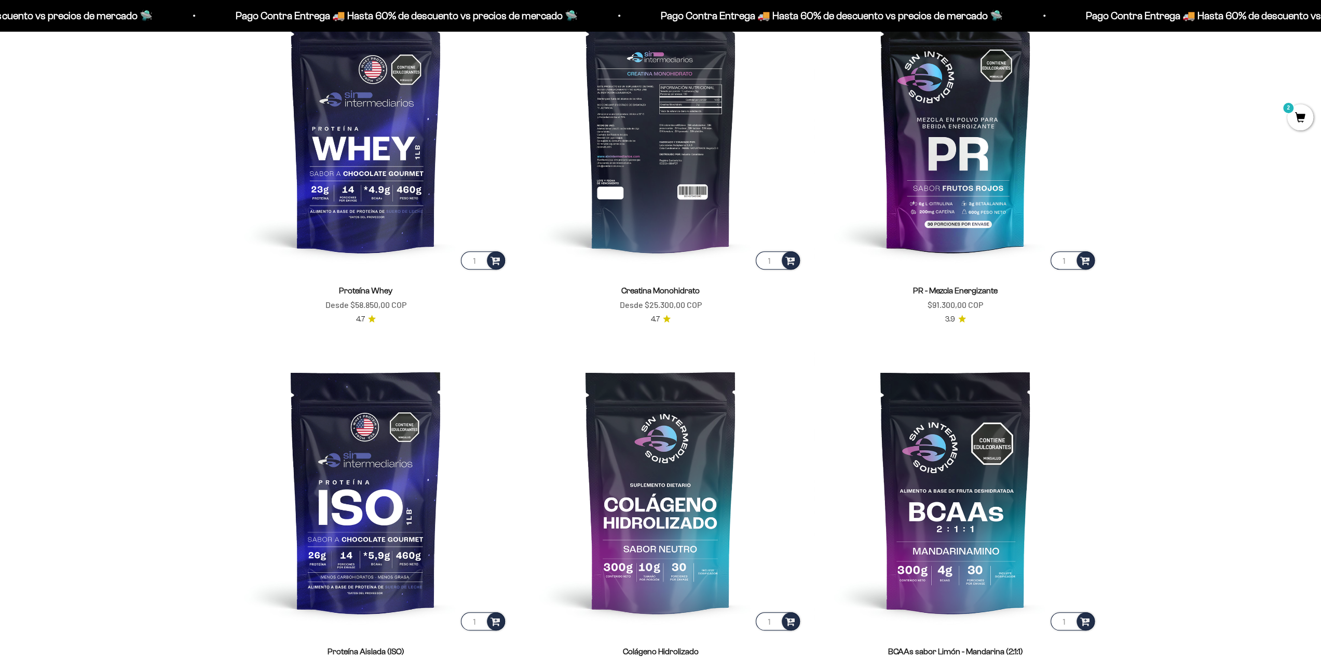
click at [702, 159] on img at bounding box center [661, 130] width 282 height 282
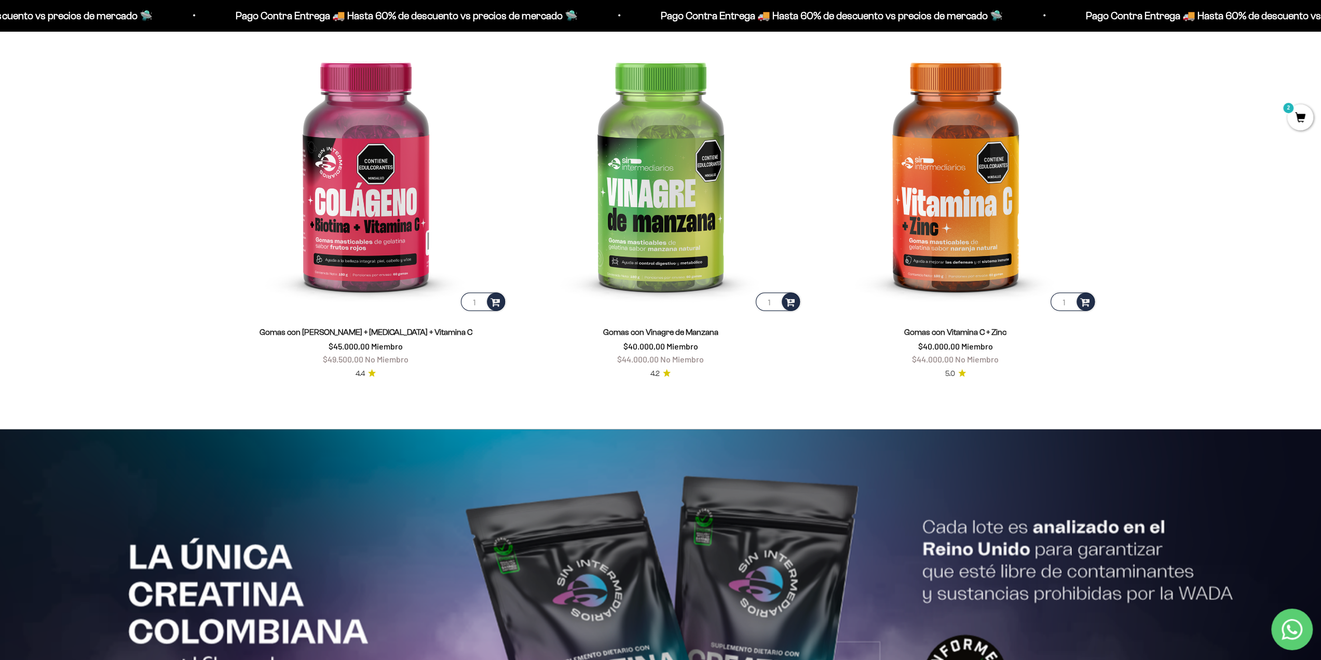
scroll to position [2220, 0]
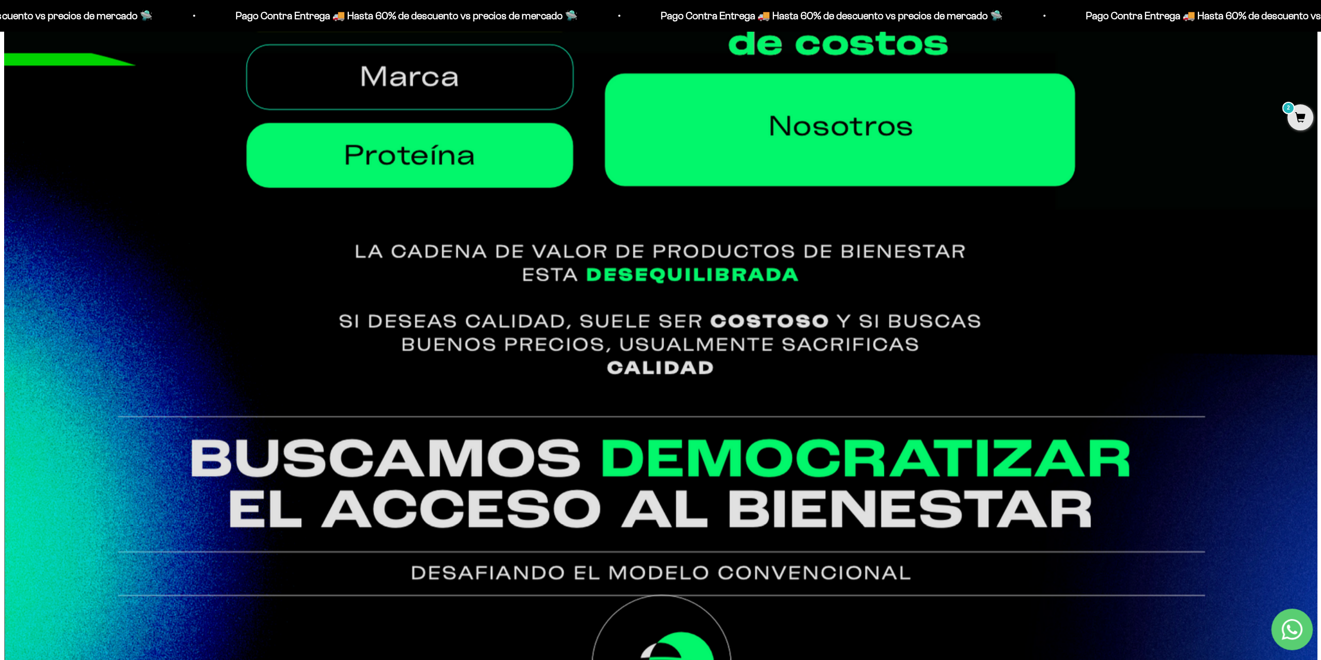
scroll to position [1350, 0]
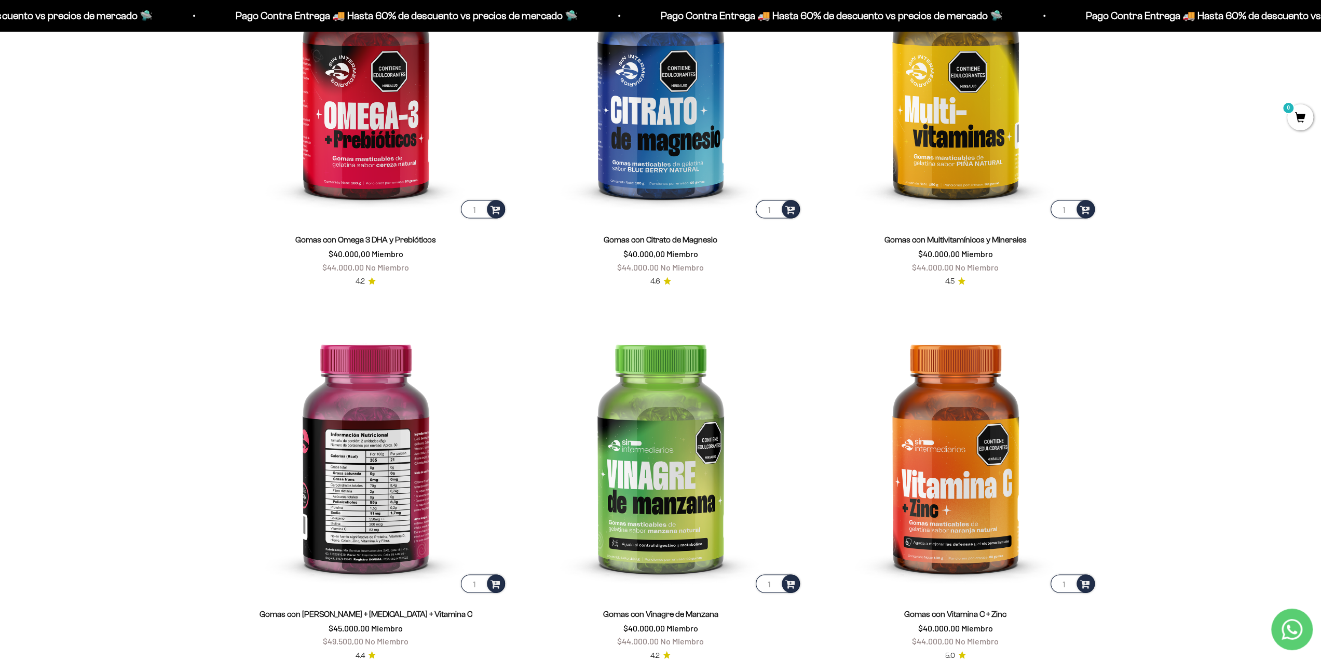
scroll to position [1973, 0]
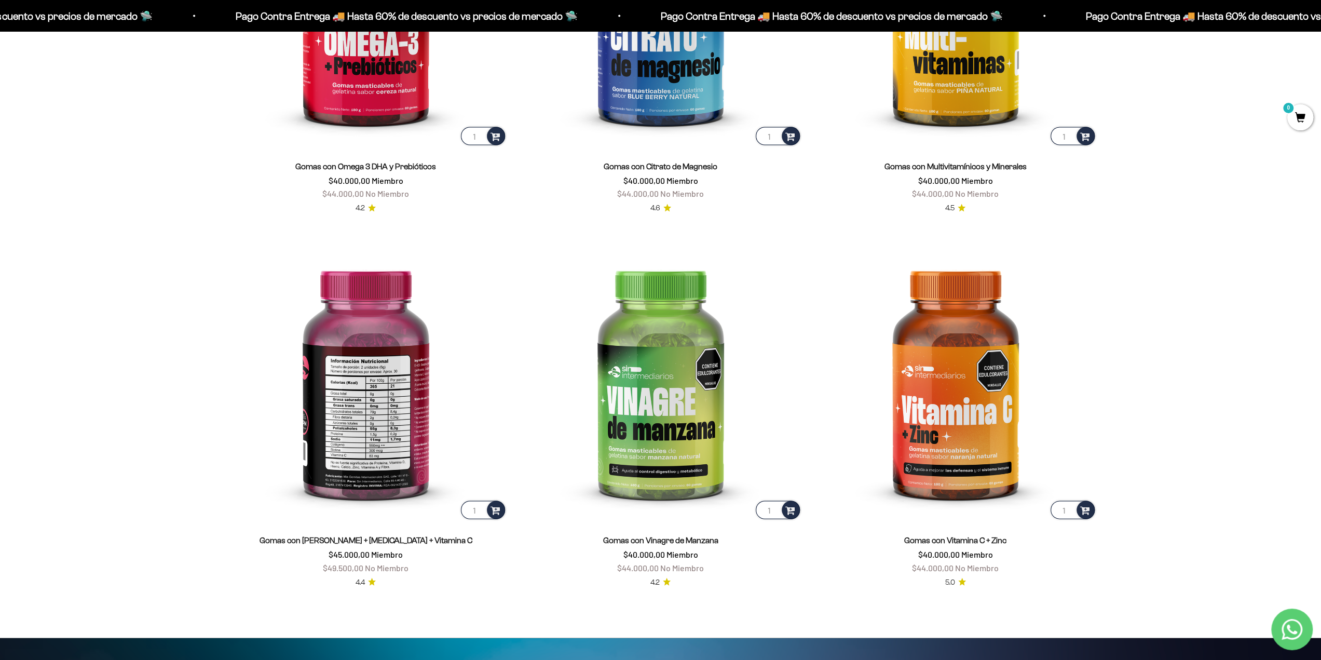
click at [395, 425] on img at bounding box center [366, 379] width 282 height 282
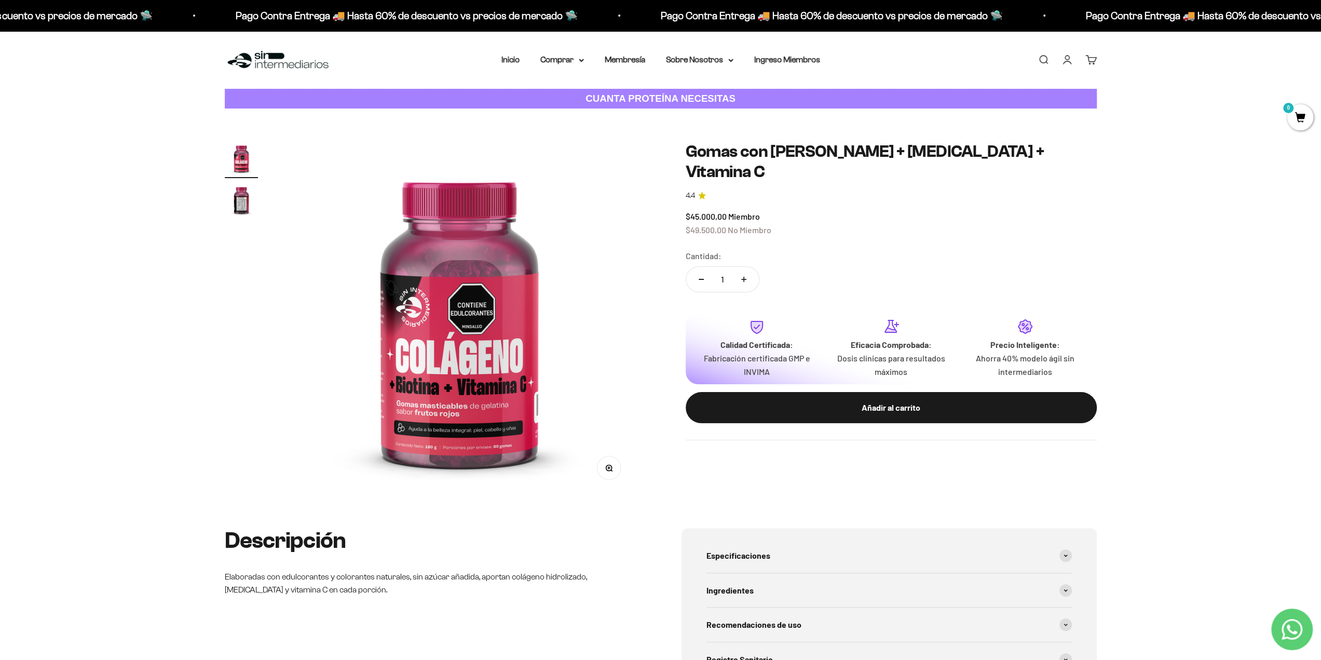
click at [619, 471] on button "Zoom" at bounding box center [608, 467] width 23 height 23
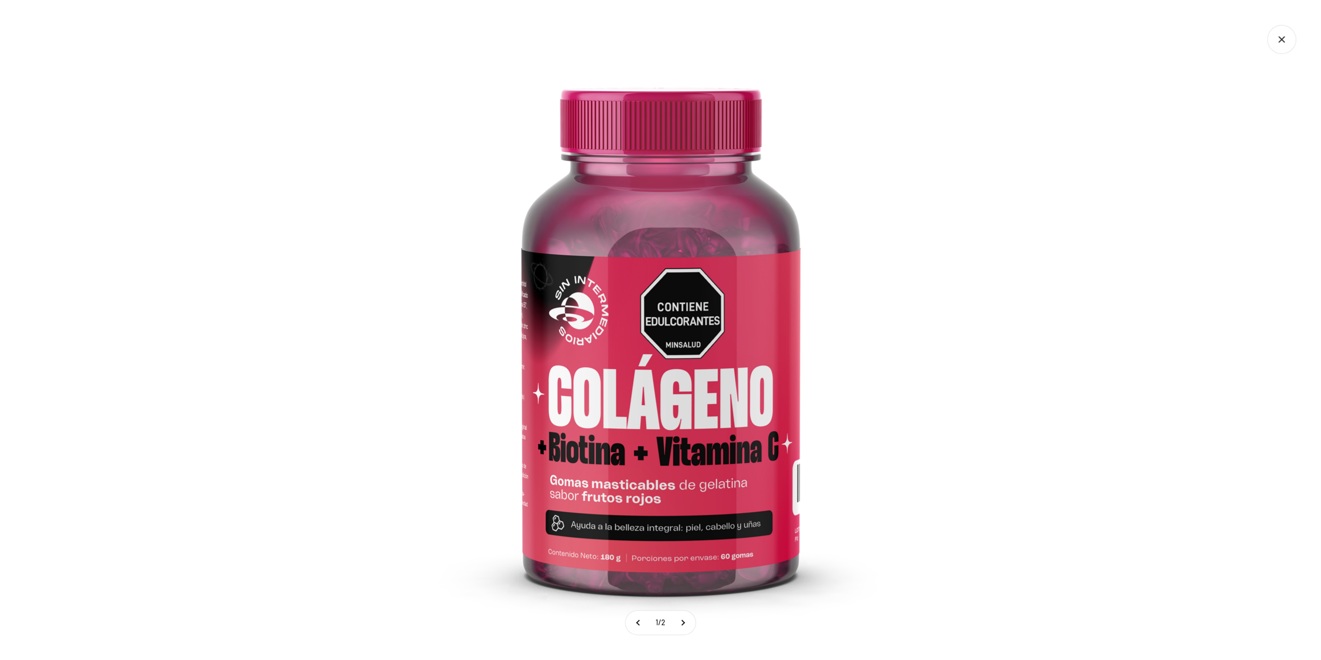
click at [972, 475] on img at bounding box center [660, 330] width 623 height 623
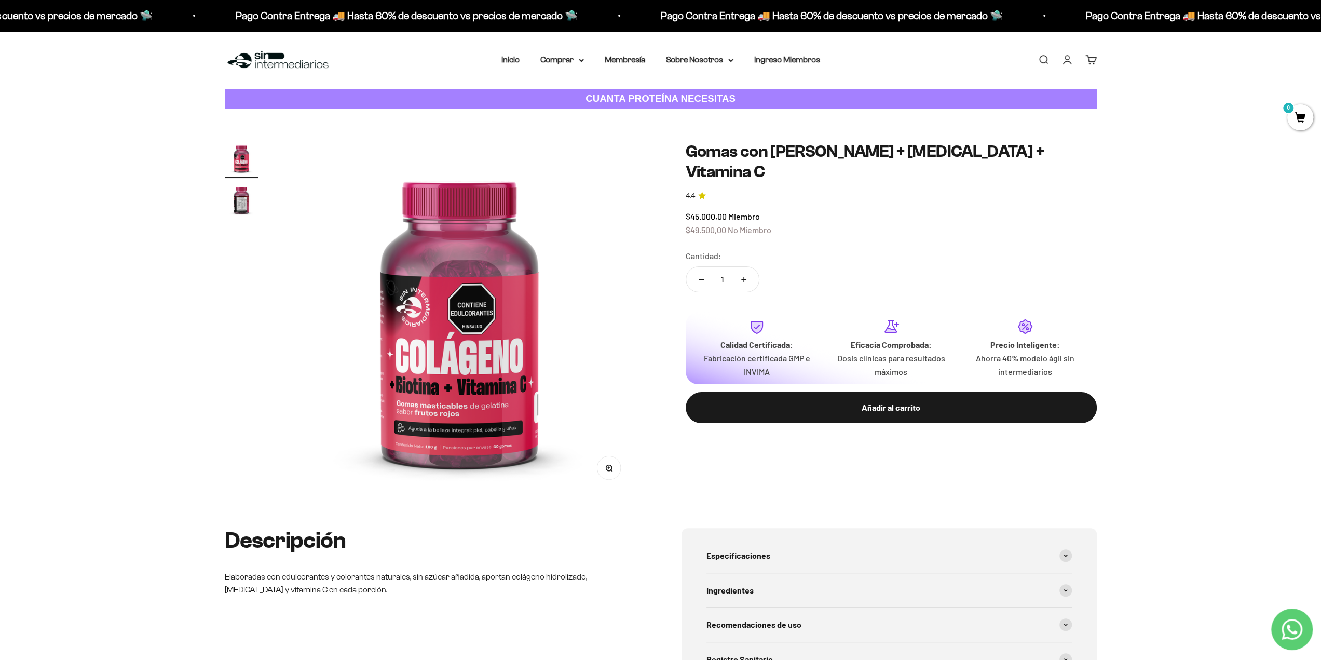
click at [471, 434] on img at bounding box center [459, 318] width 353 height 353
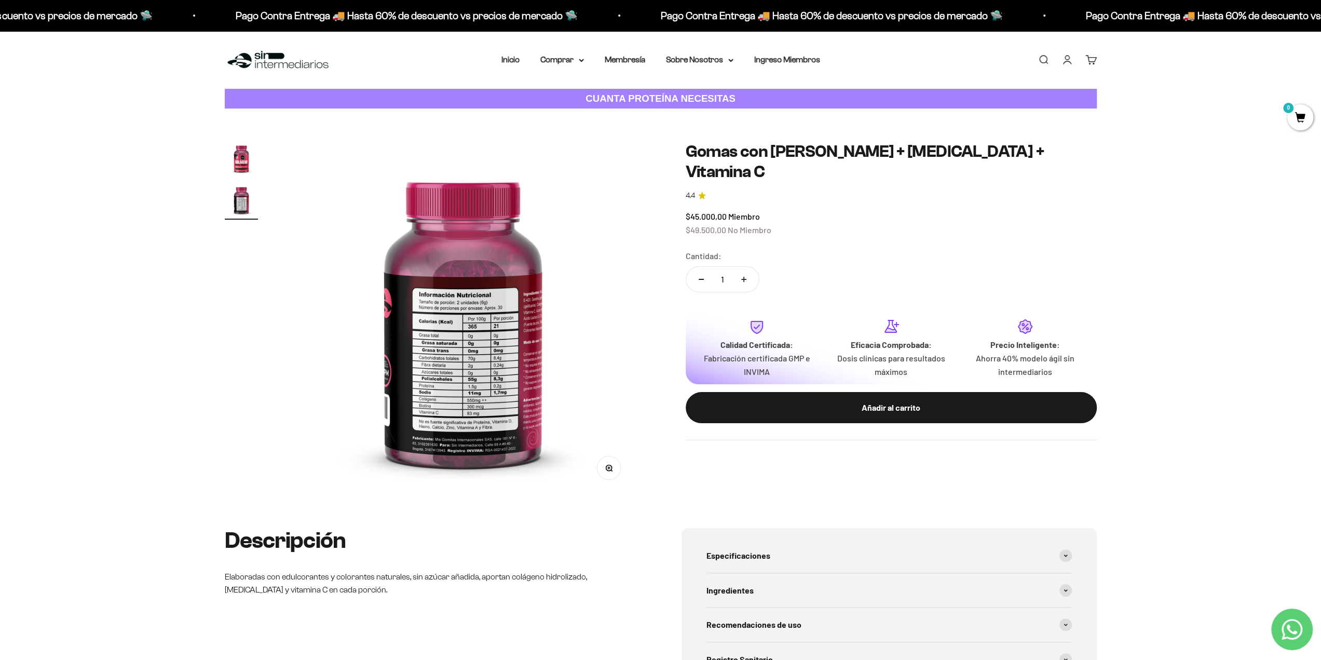
scroll to position [0, 366]
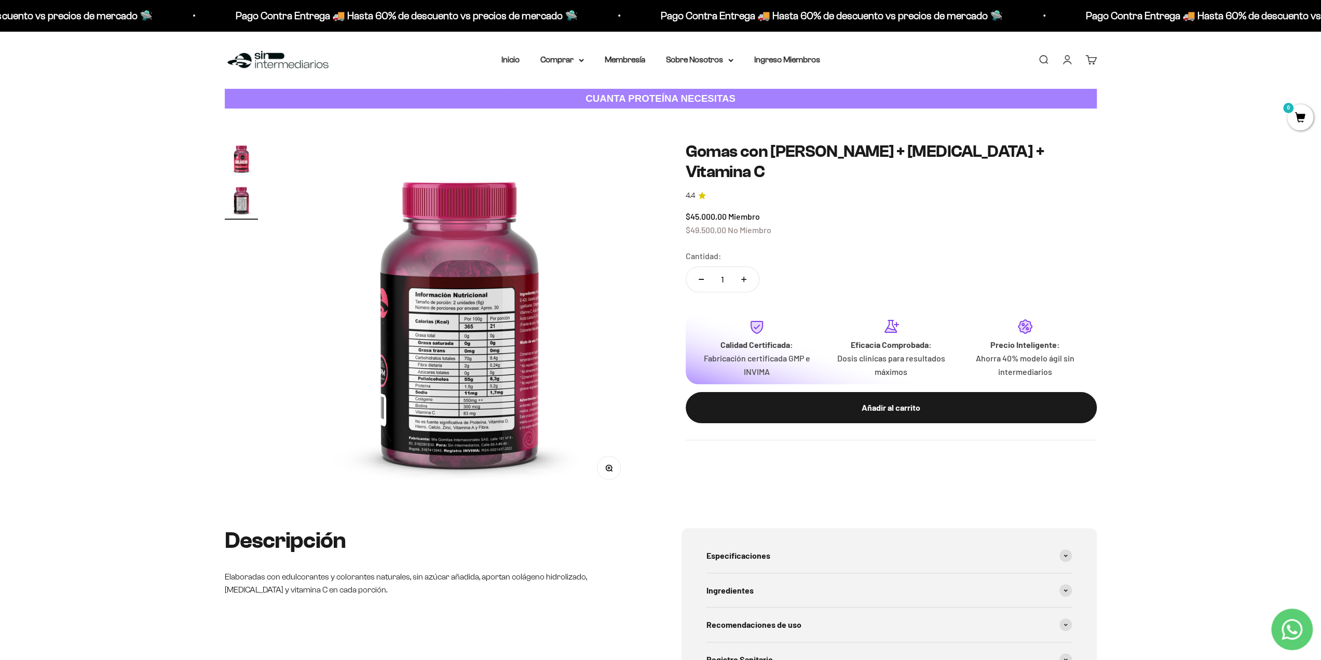
click at [243, 159] on img "Ir al artículo 1" at bounding box center [241, 158] width 33 height 33
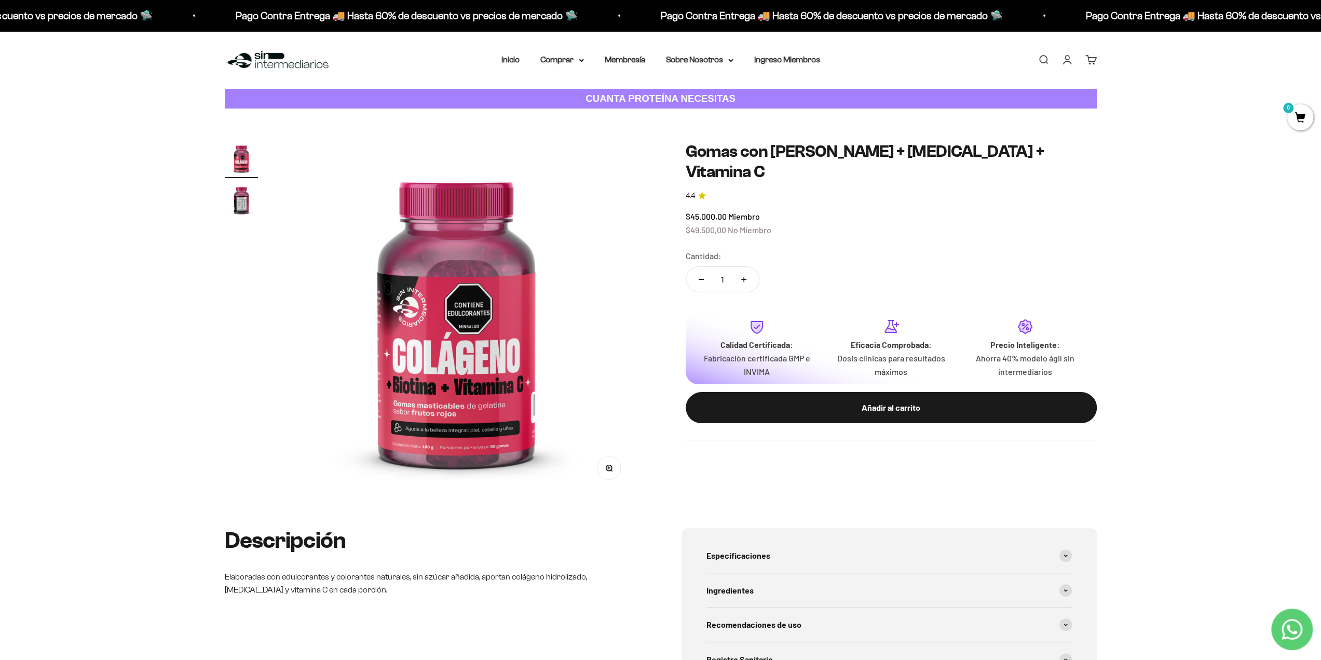
scroll to position [0, 0]
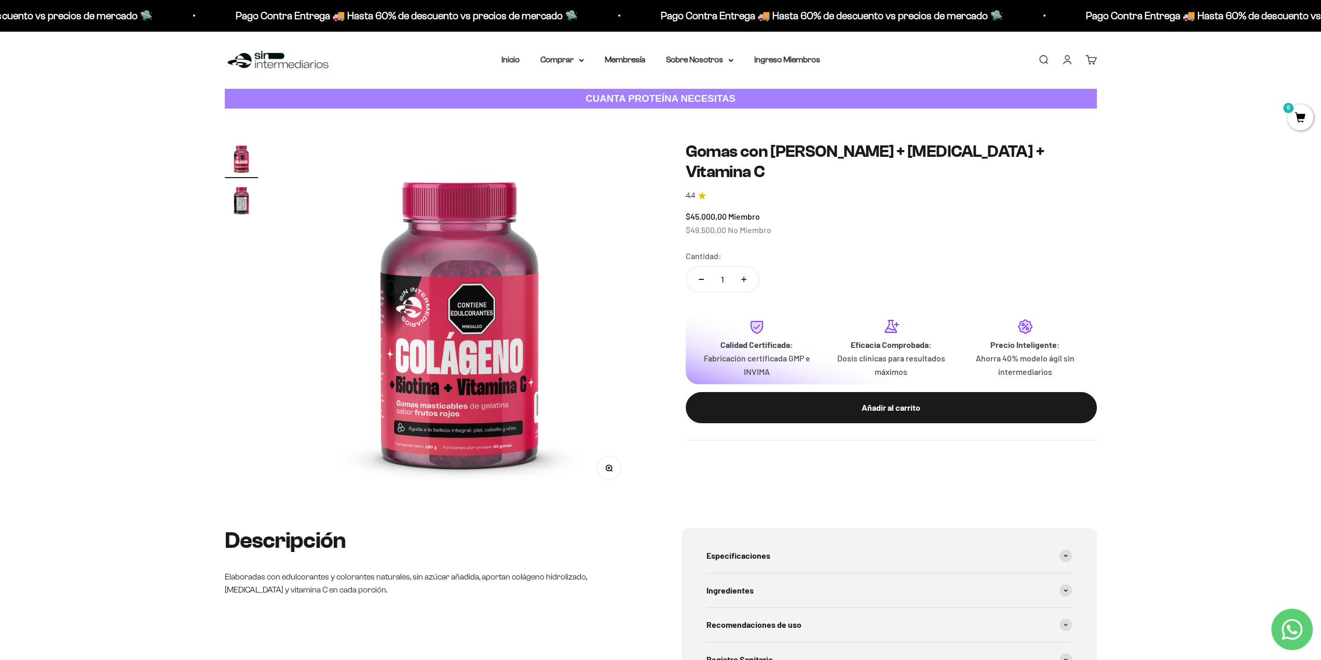
click at [612, 475] on button "Zoom" at bounding box center [608, 467] width 23 height 23
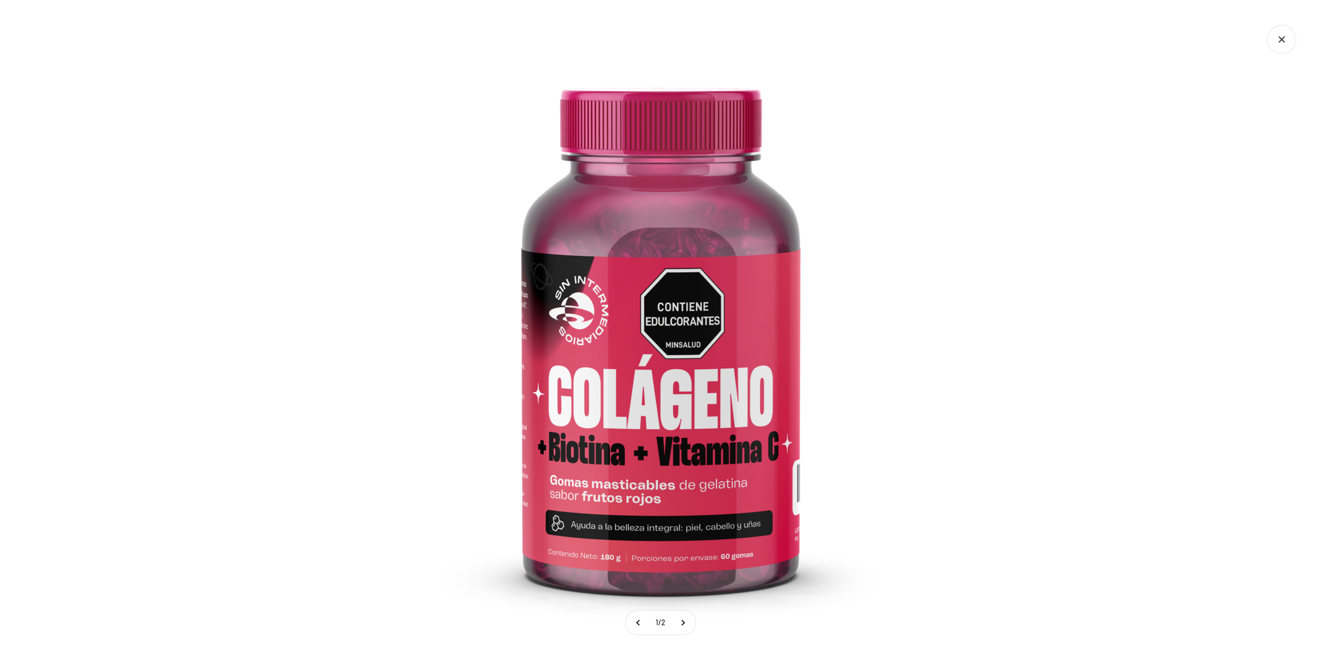
click at [1057, 243] on div at bounding box center [660, 330] width 1321 height 660
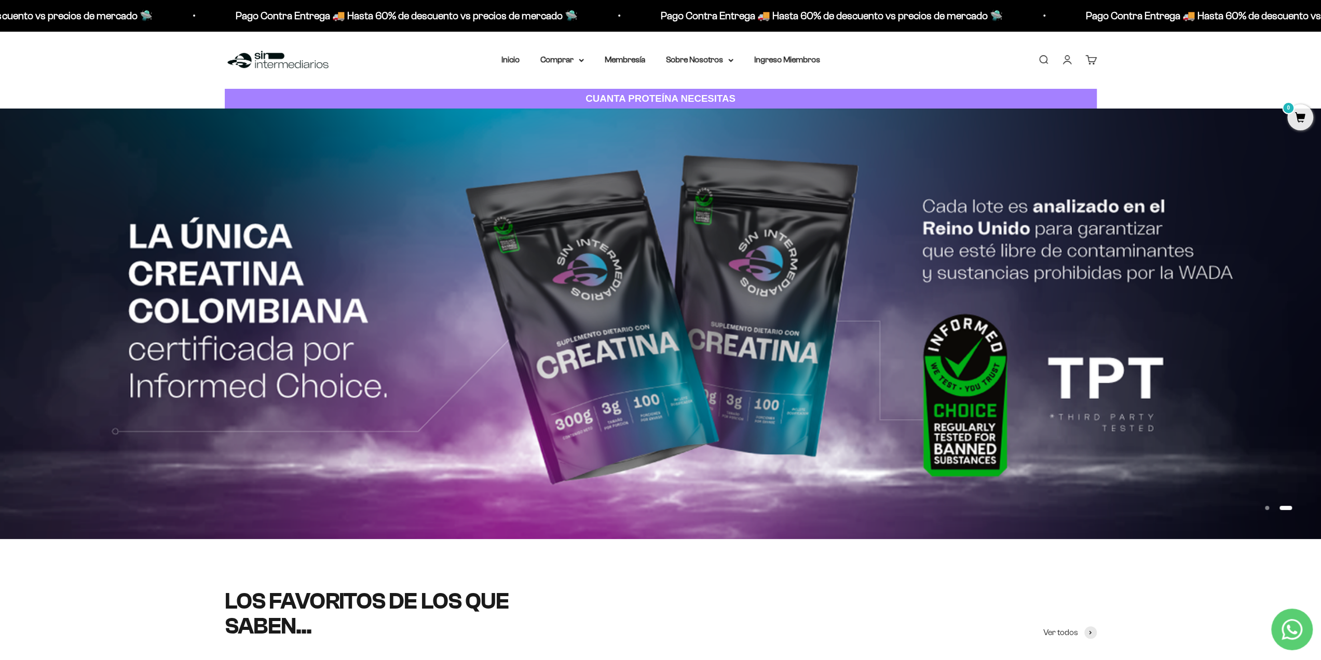
click at [624, 98] on strong "CUANTA PROTEÍNA NECESITAS" at bounding box center [661, 98] width 150 height 11
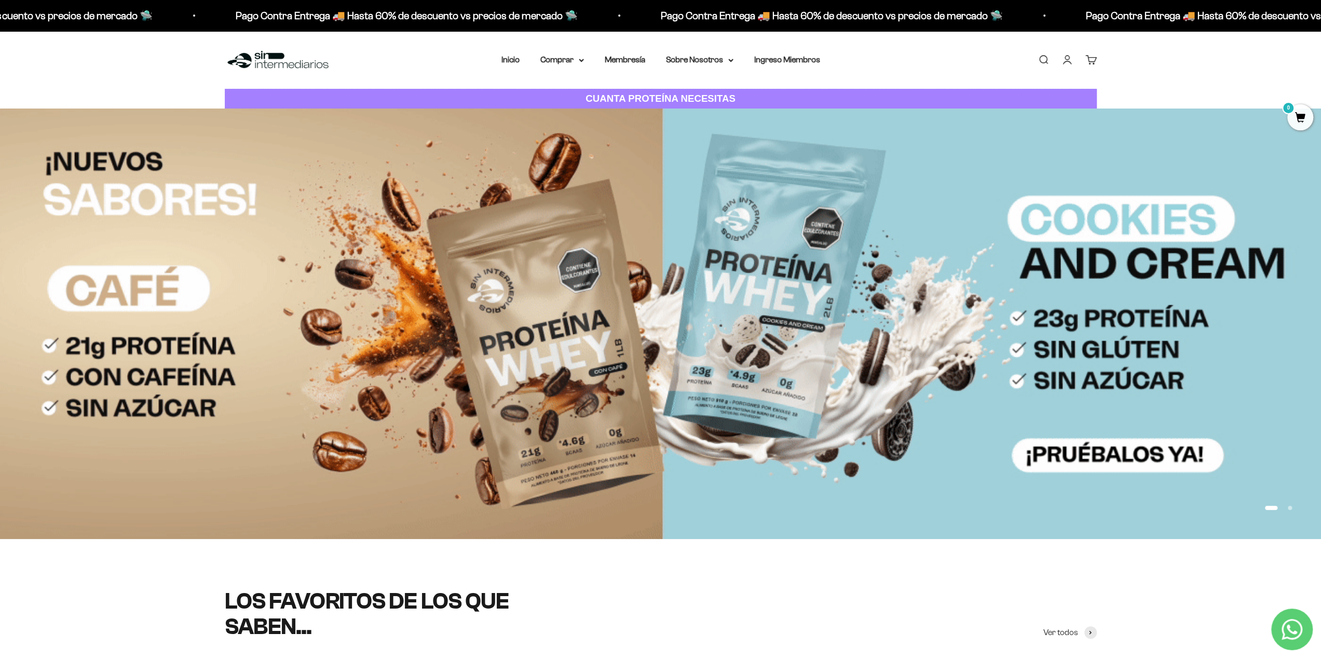
click at [509, 307] on img at bounding box center [660, 324] width 1321 height 430
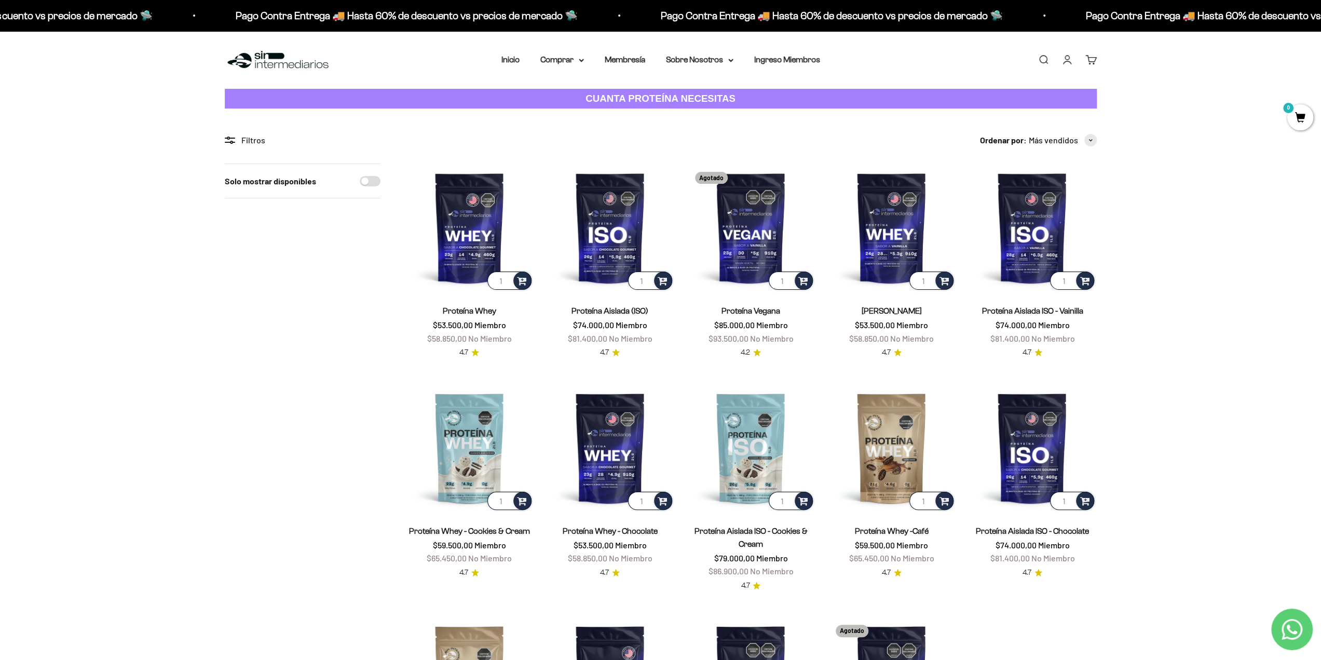
click at [254, 59] on img at bounding box center [278, 60] width 106 height 22
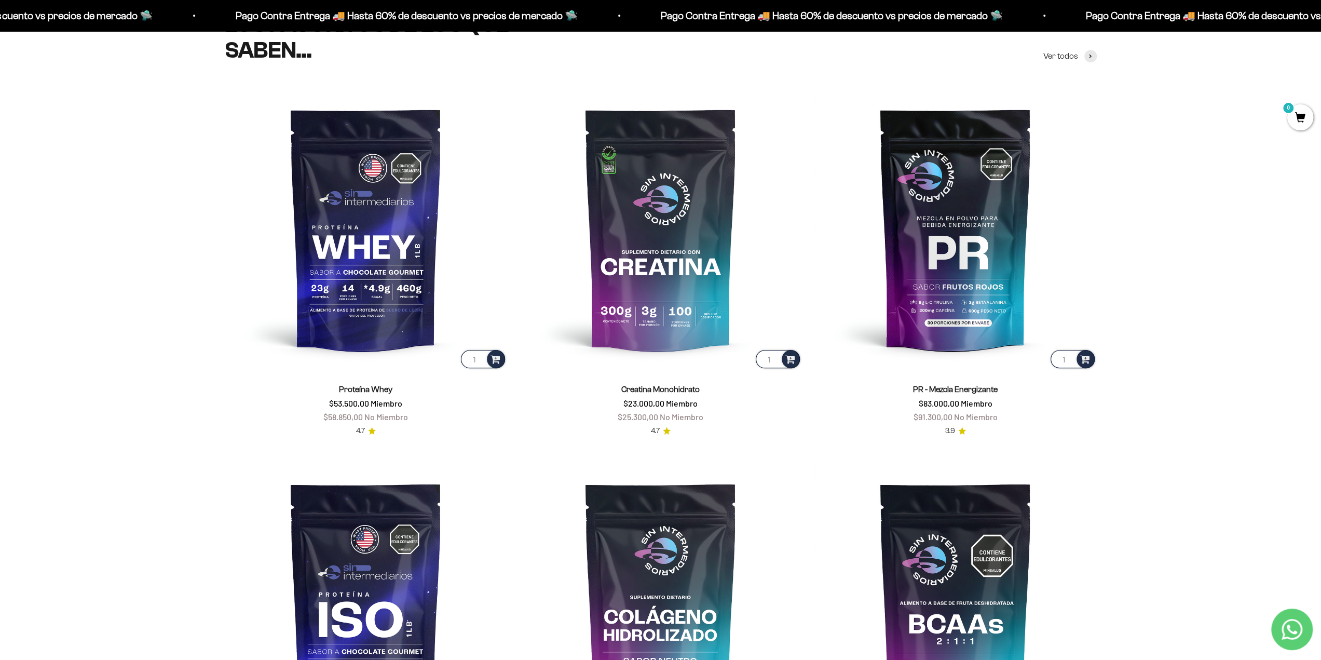
scroll to position [571, 0]
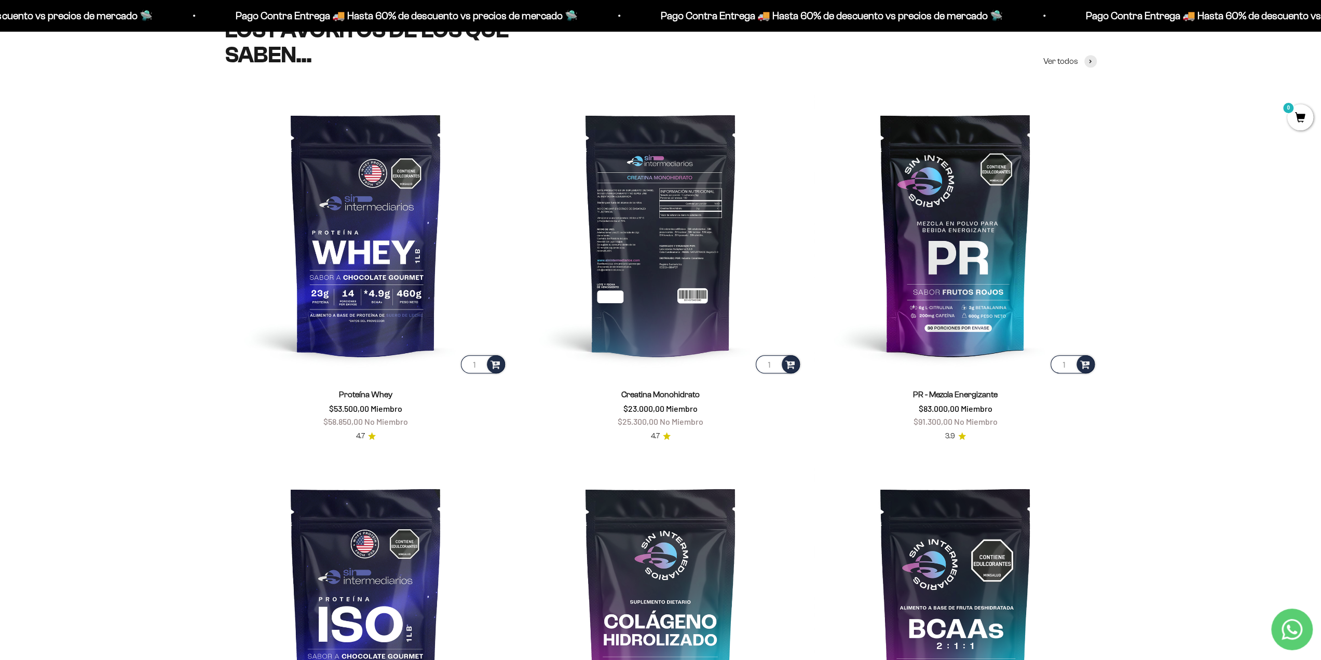
click at [674, 292] on img at bounding box center [661, 234] width 282 height 282
